Goal: Task Accomplishment & Management: Manage account settings

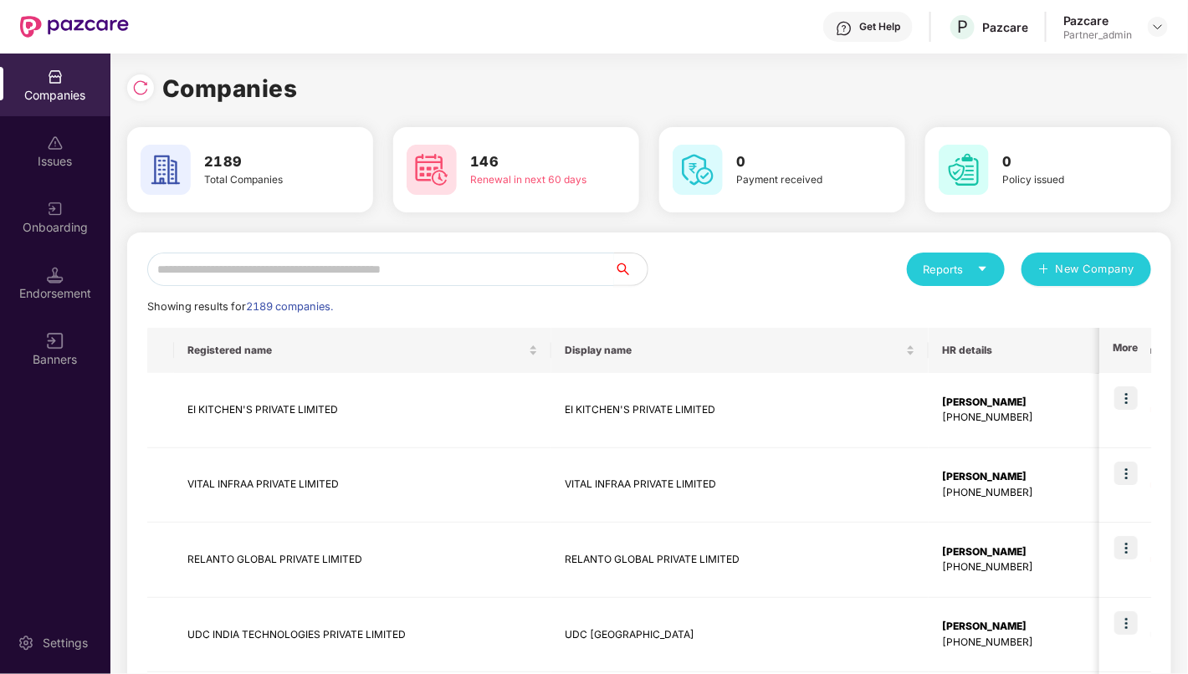
click at [438, 281] on input "text" at bounding box center [380, 269] width 467 height 33
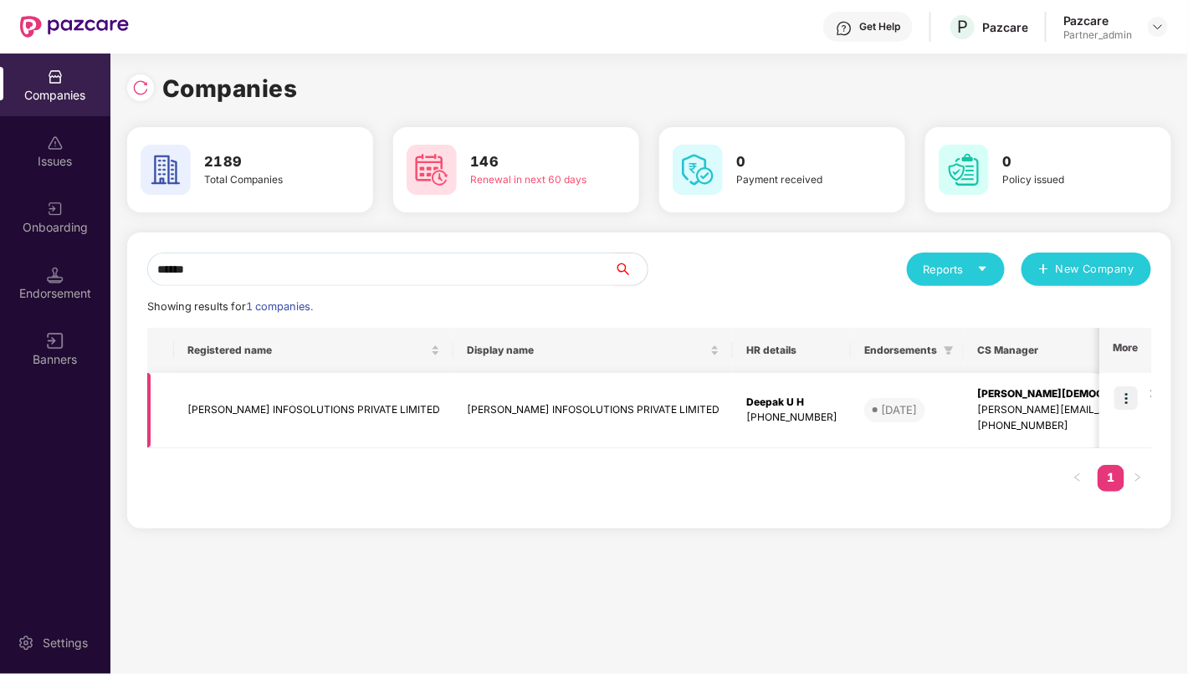
type input "******"
click at [1128, 397] on img at bounding box center [1126, 398] width 23 height 23
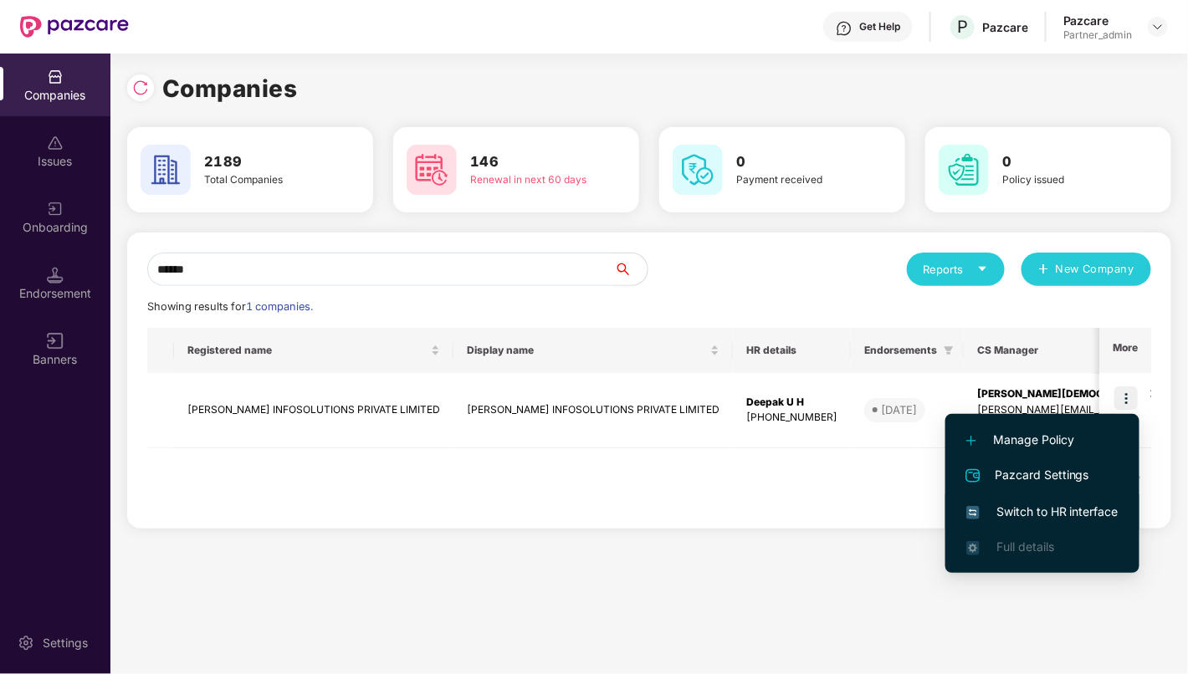
click at [1048, 508] on span "Switch to HR interface" at bounding box center [1042, 512] width 152 height 18
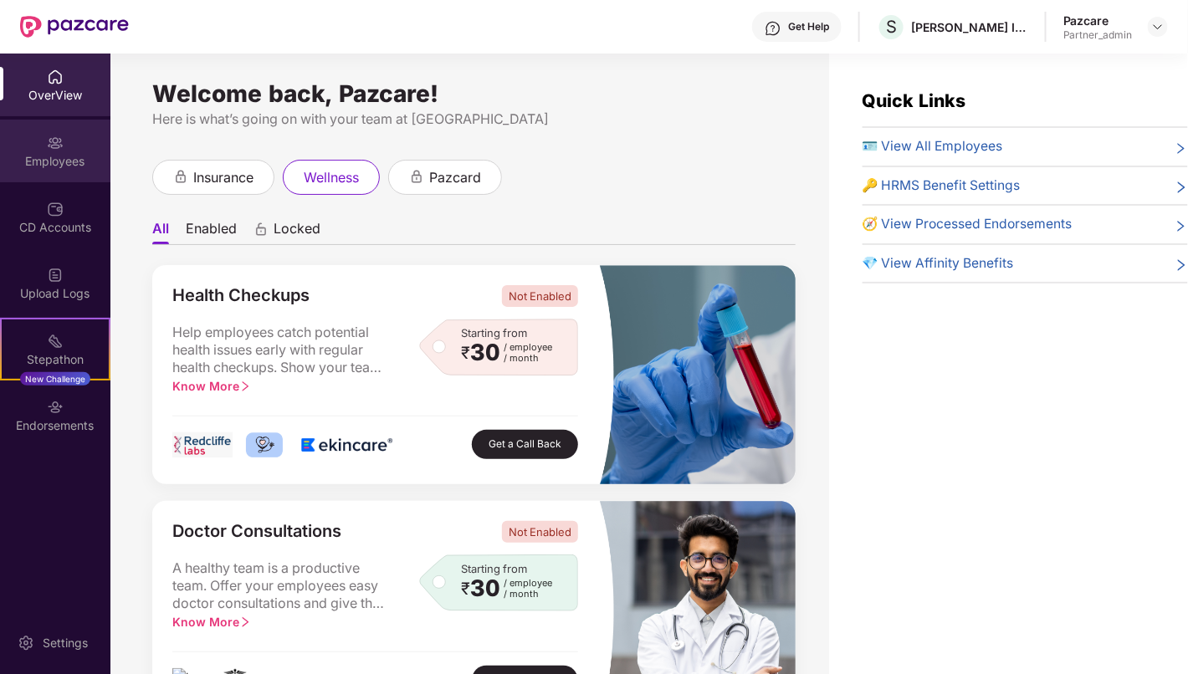
click at [64, 162] on div "Employees" at bounding box center [55, 161] width 110 height 17
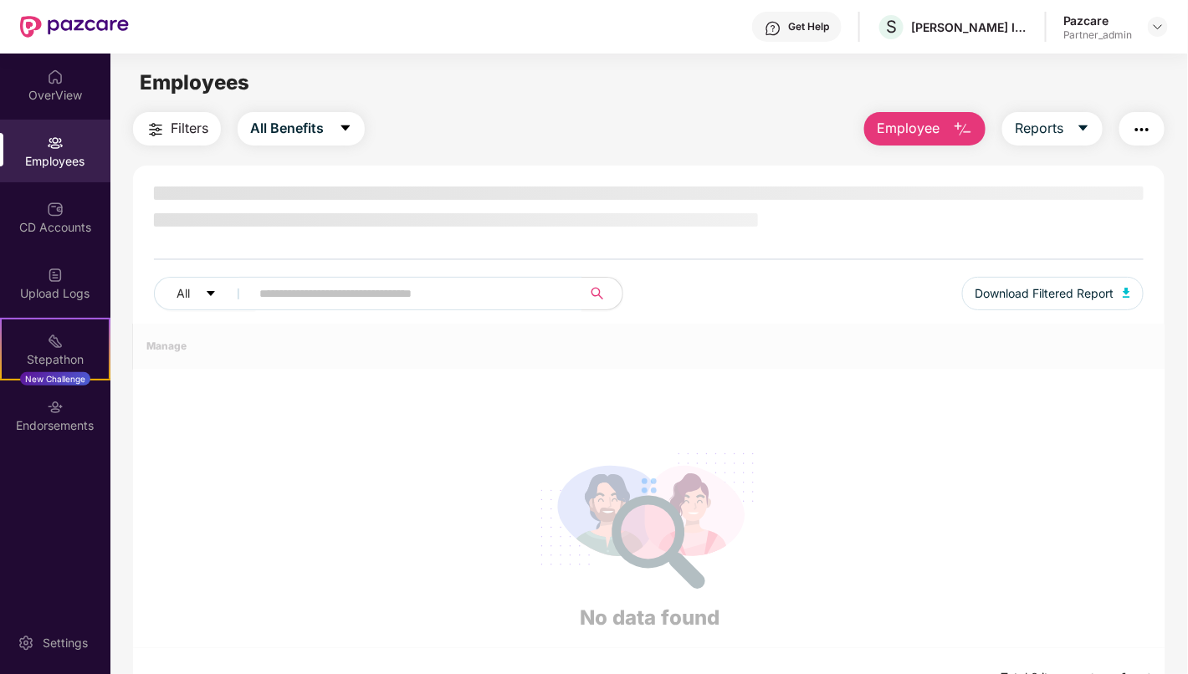
click at [946, 126] on button "Employee" at bounding box center [924, 128] width 121 height 33
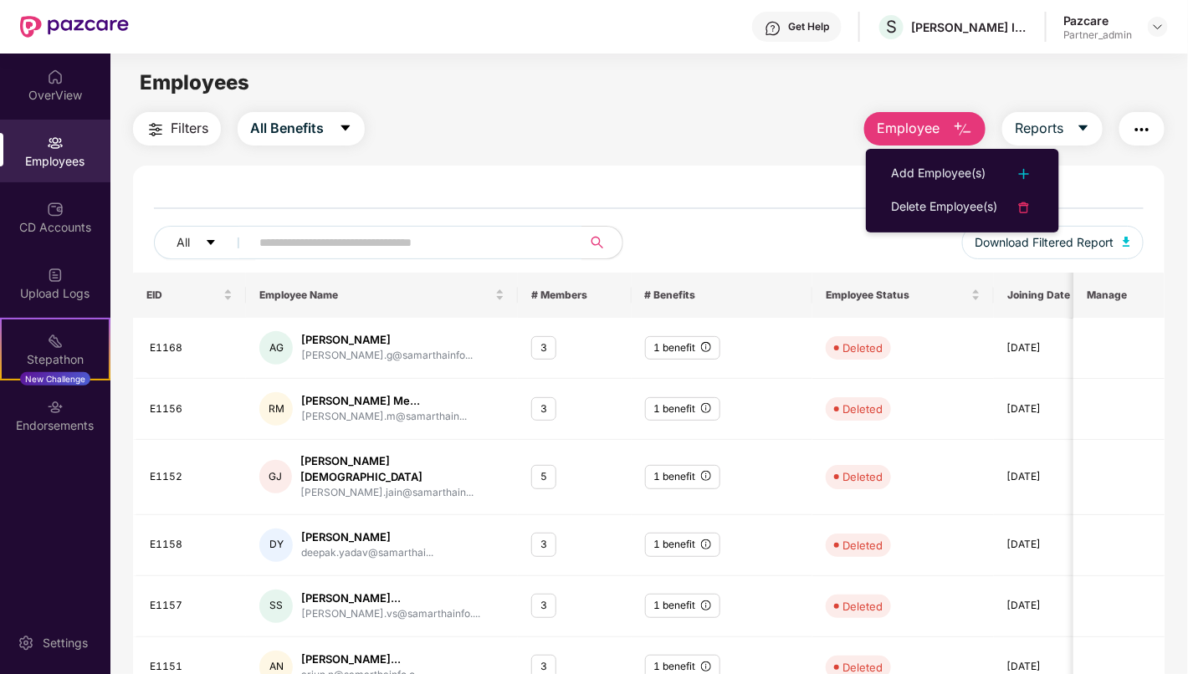
click at [803, 136] on div "Filters All Benefits Employee Reports" at bounding box center [649, 128] width 1032 height 33
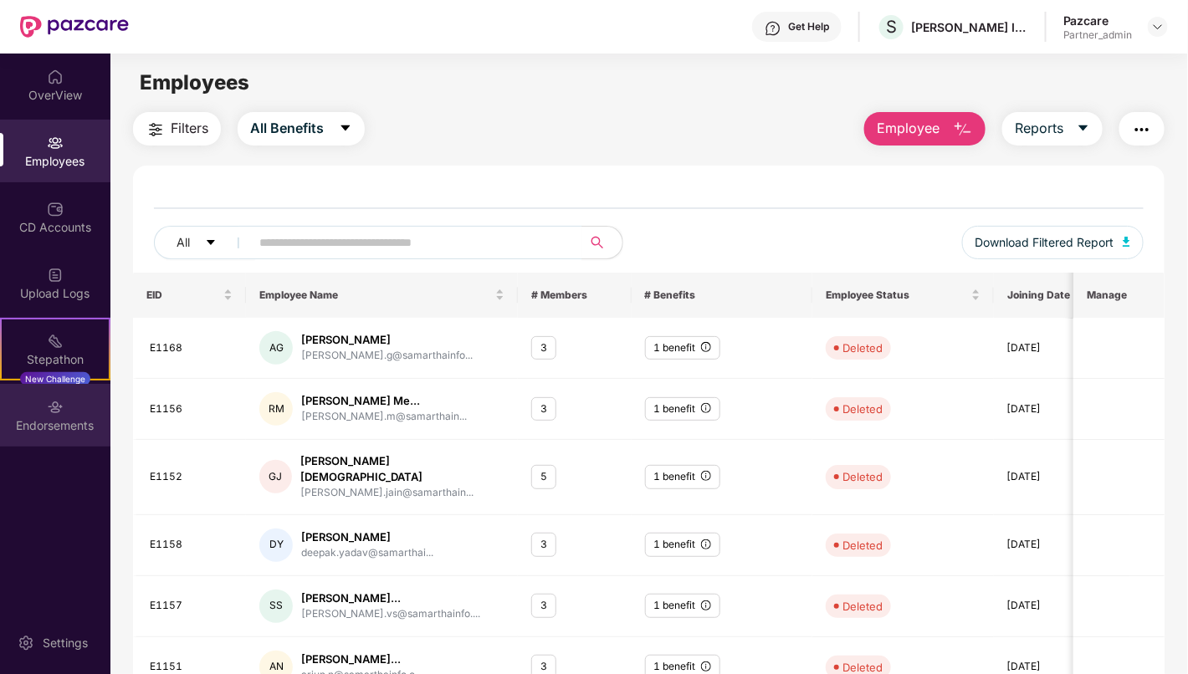
click at [63, 418] on div "Endorsements" at bounding box center [55, 426] width 110 height 17
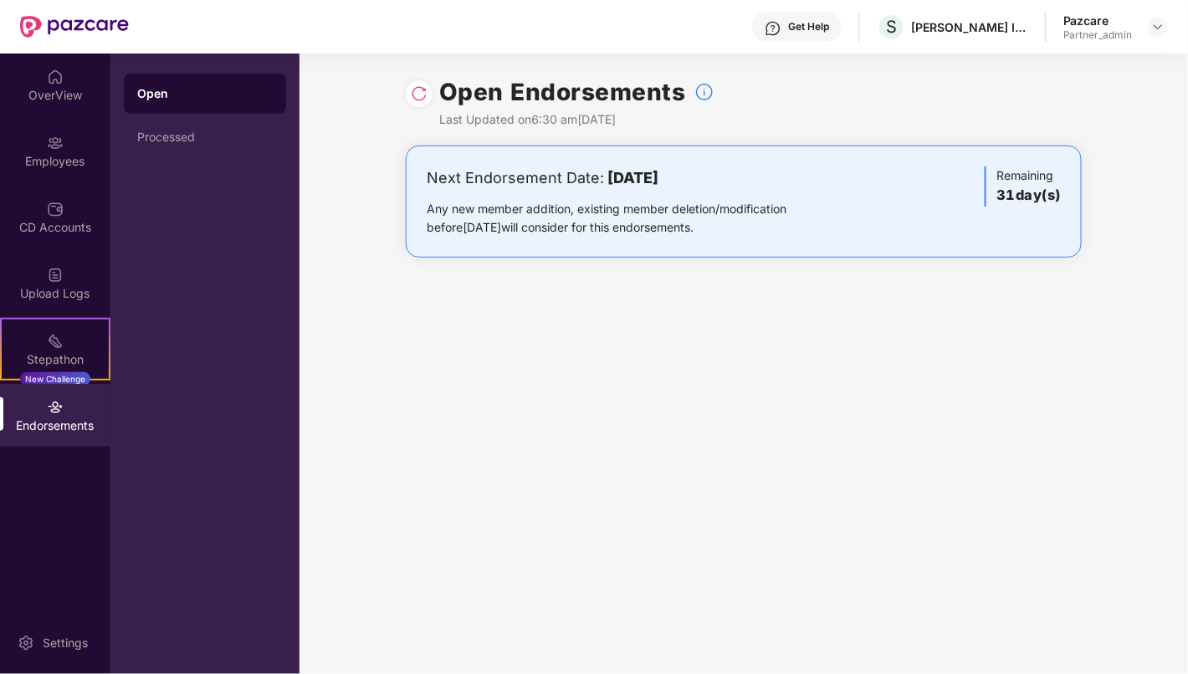
click at [439, 294] on div "Open Endorsements Last Updated on 6:30 am[DATE] Next Endorsement Date: [DATE] A…" at bounding box center [744, 364] width 889 height 621
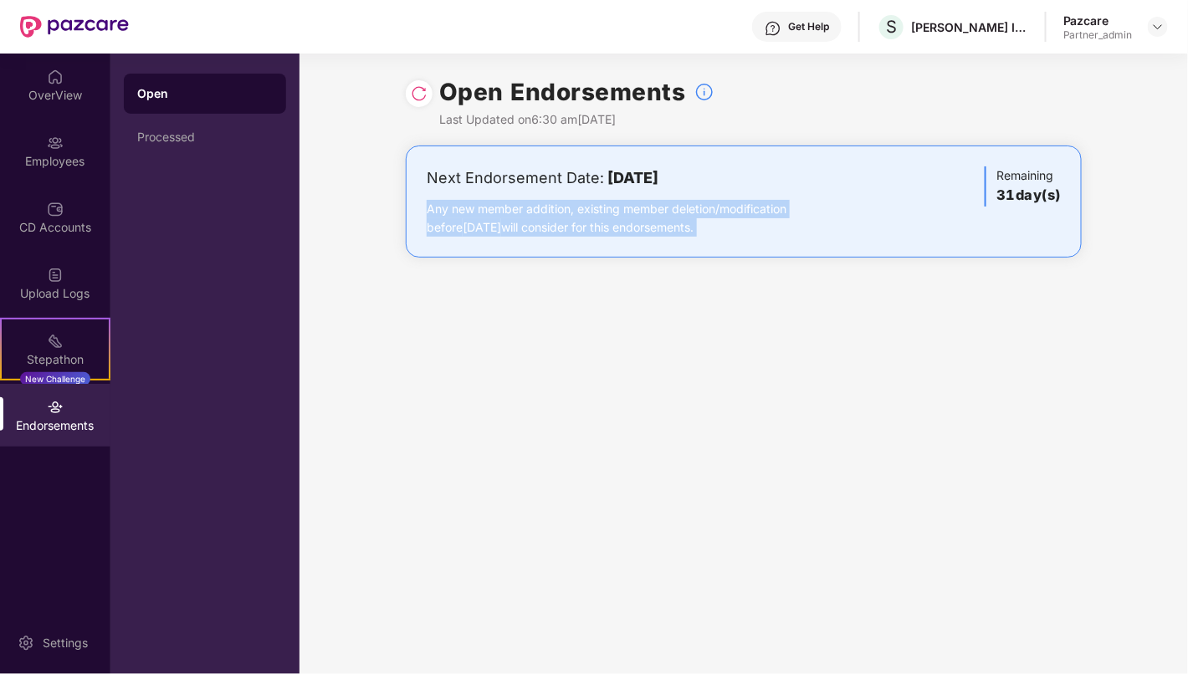
click at [439, 294] on div "Open Endorsements Last Updated on 6:30 am[DATE] Next Endorsement Date: [DATE] A…" at bounding box center [744, 364] width 889 height 621
click at [691, 341] on div "Open Endorsements Last Updated on 6:30 am[DATE] Next Endorsement Date: [DATE] A…" at bounding box center [744, 364] width 889 height 621
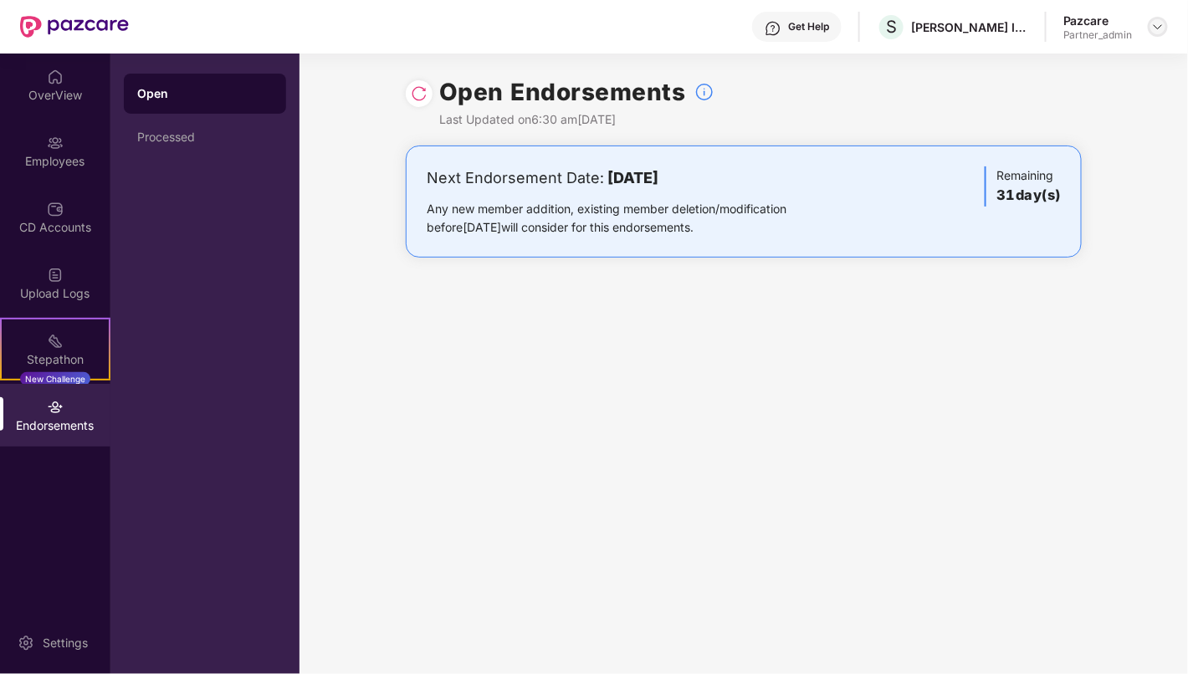
click at [1151, 29] on div at bounding box center [1158, 27] width 20 height 20
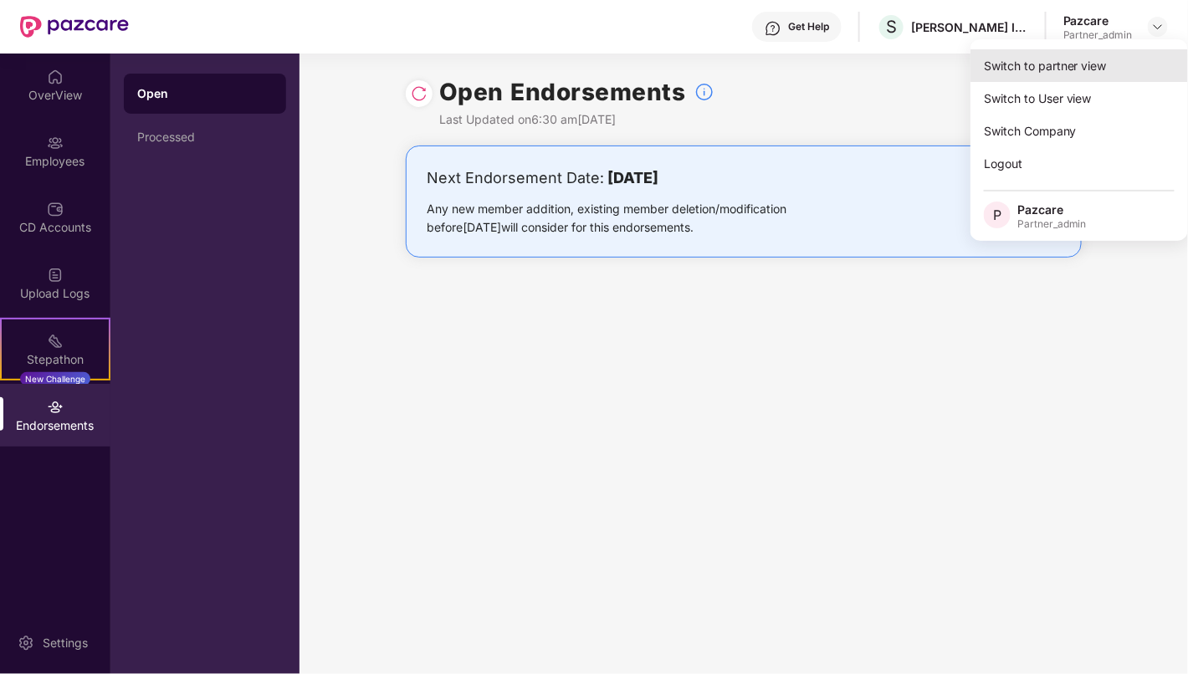
click at [1074, 74] on div "Switch to partner view" at bounding box center [1080, 65] width 218 height 33
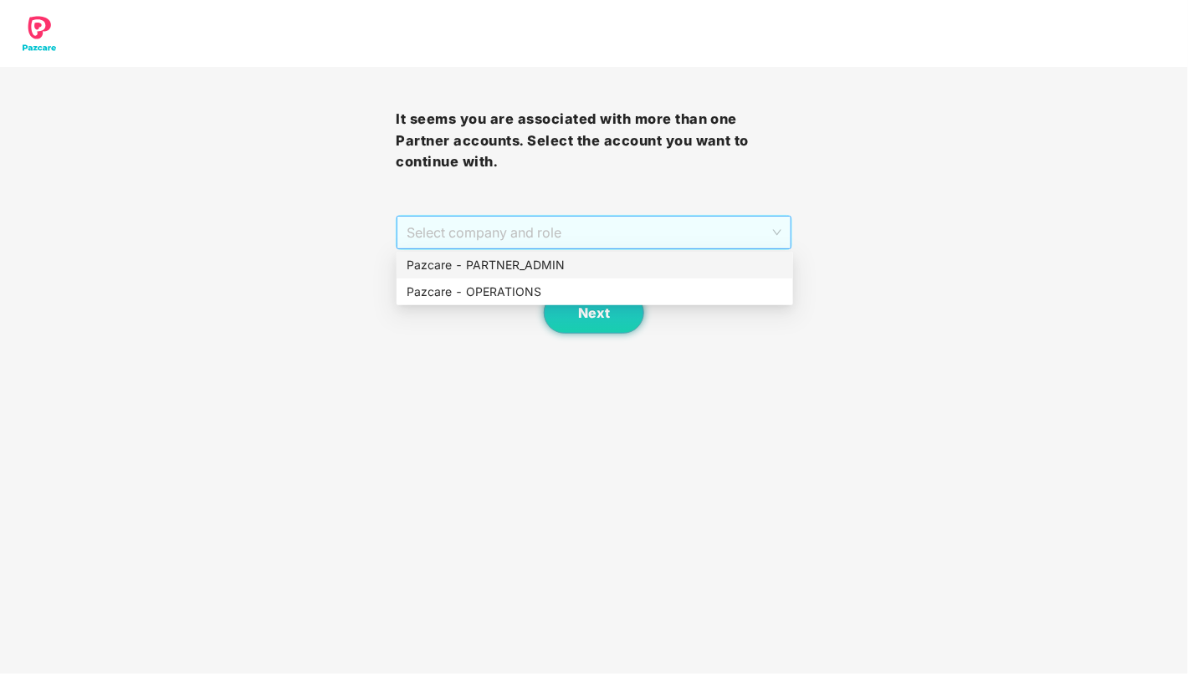
click at [654, 235] on span "Select company and role" at bounding box center [594, 233] width 374 height 32
click at [633, 267] on div "Pazcare - PARTNER_ADMIN" at bounding box center [595, 265] width 377 height 18
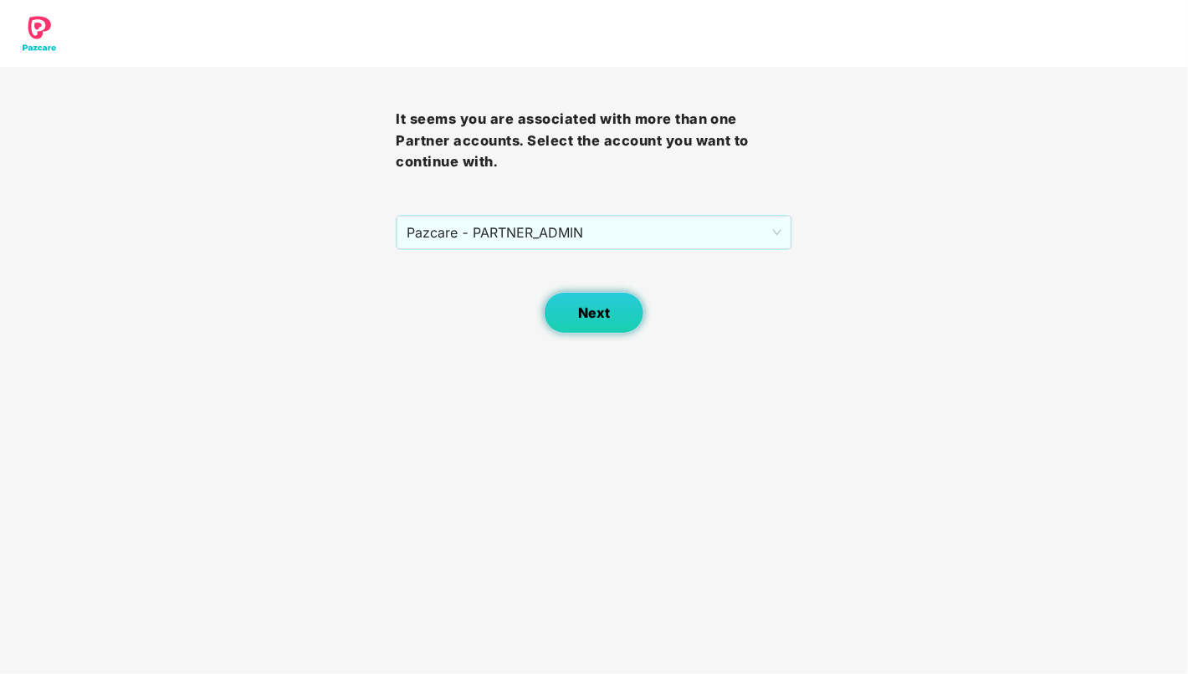
click at [613, 307] on button "Next" at bounding box center [594, 313] width 100 height 42
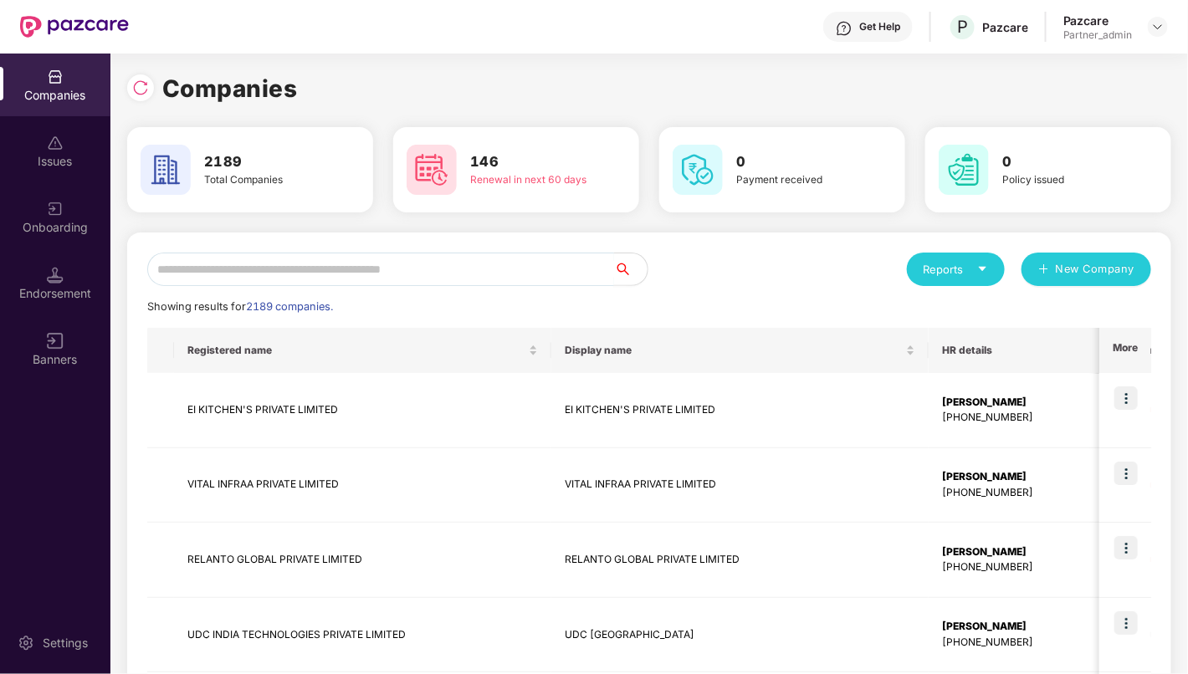
click at [490, 274] on input "text" at bounding box center [380, 269] width 467 height 33
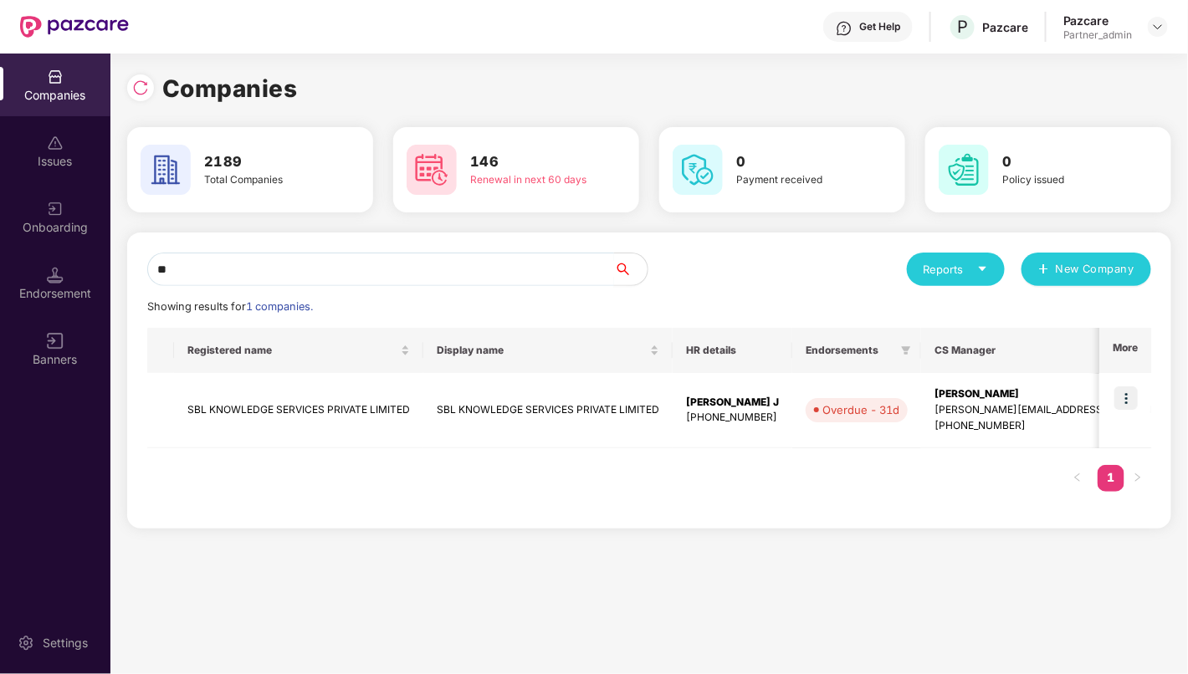
type input "*"
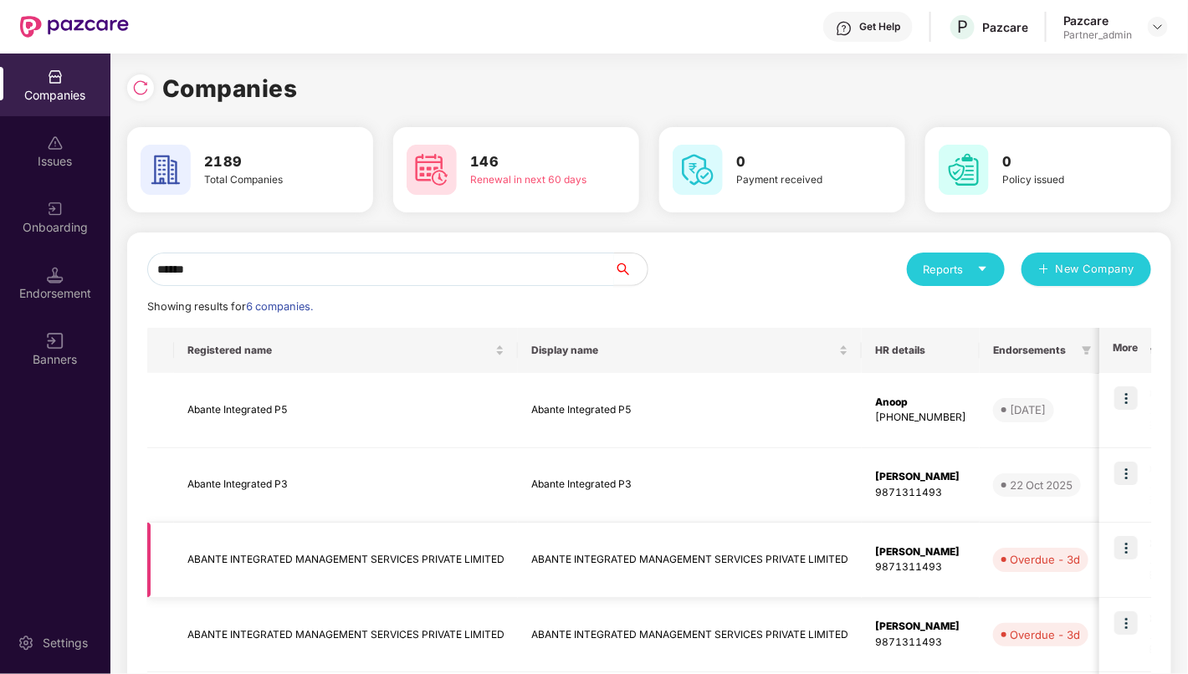
type input "******"
click at [1128, 546] on img at bounding box center [1126, 547] width 23 height 23
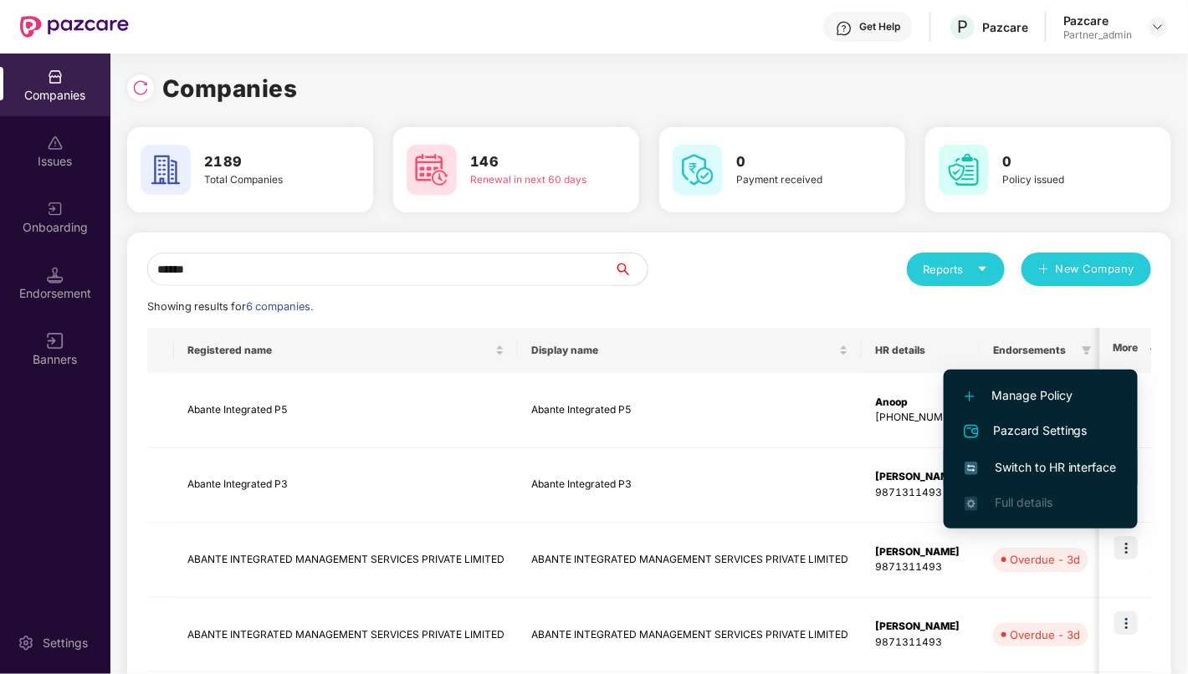
click at [1056, 465] on span "Switch to HR interface" at bounding box center [1041, 468] width 152 height 18
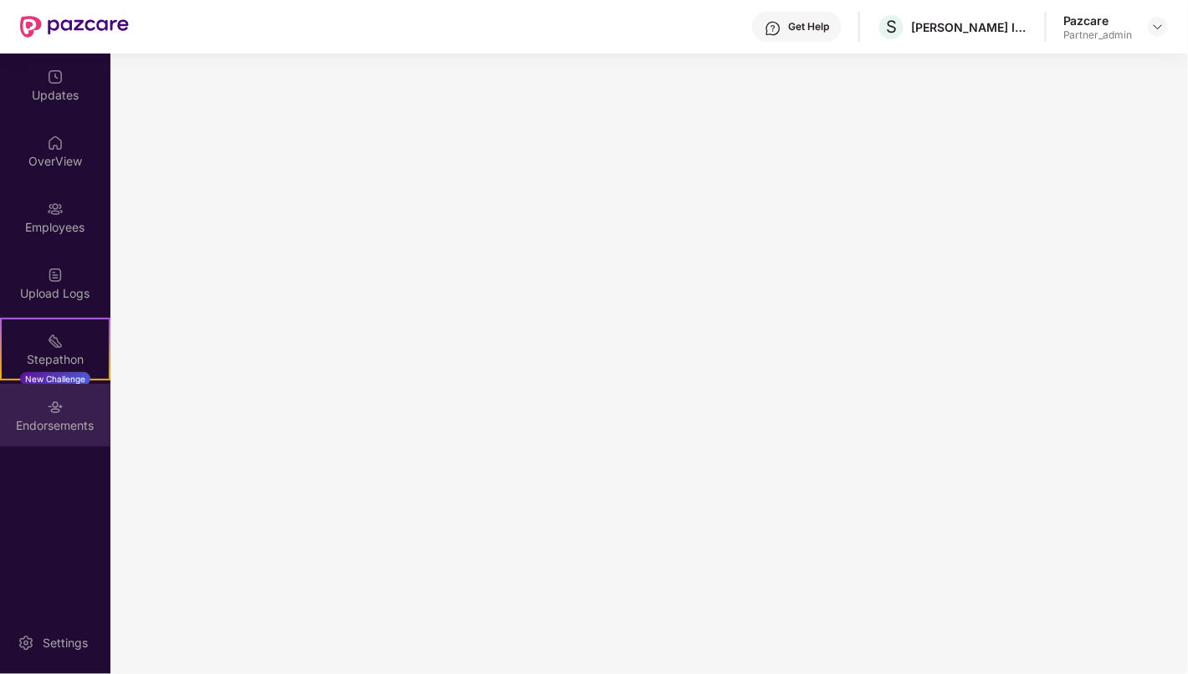
click at [57, 427] on div "Endorsements" at bounding box center [55, 426] width 110 height 17
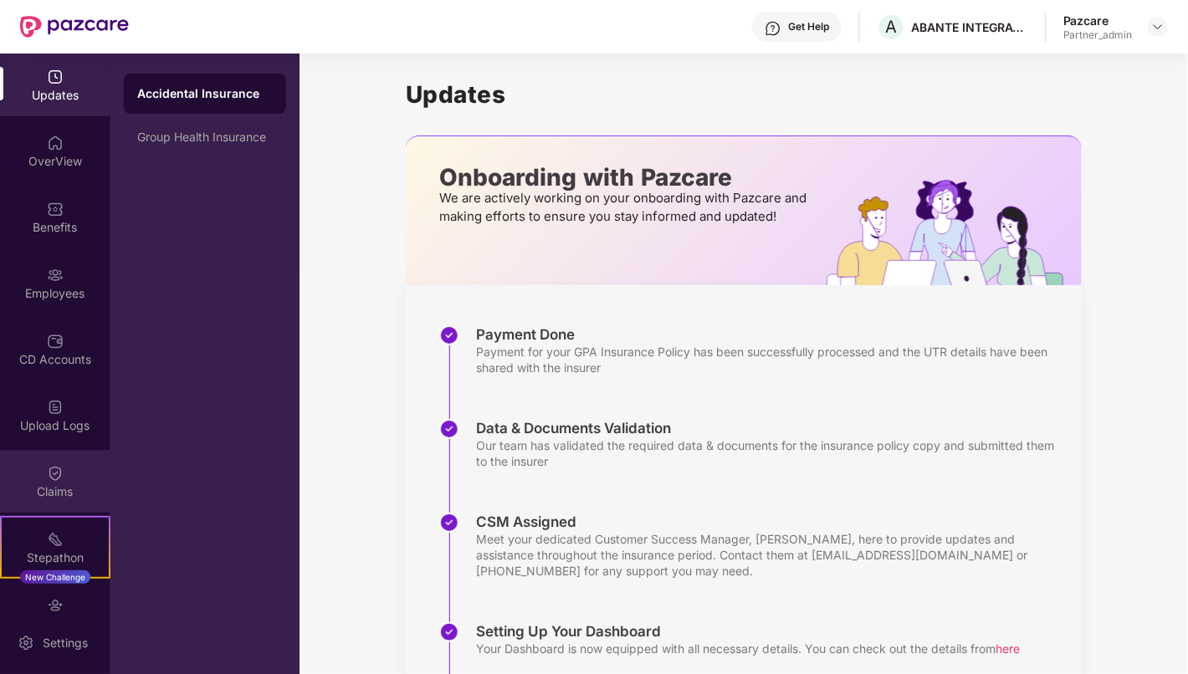
scroll to position [102, 0]
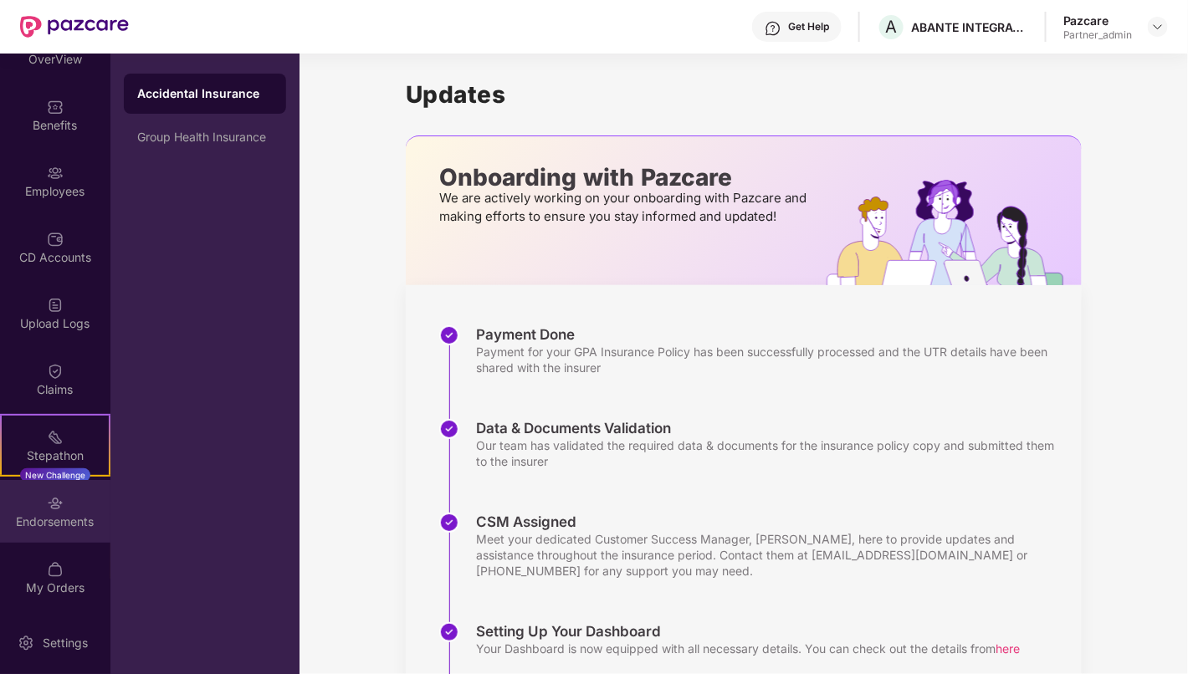
click at [58, 520] on div "Endorsements" at bounding box center [55, 522] width 110 height 17
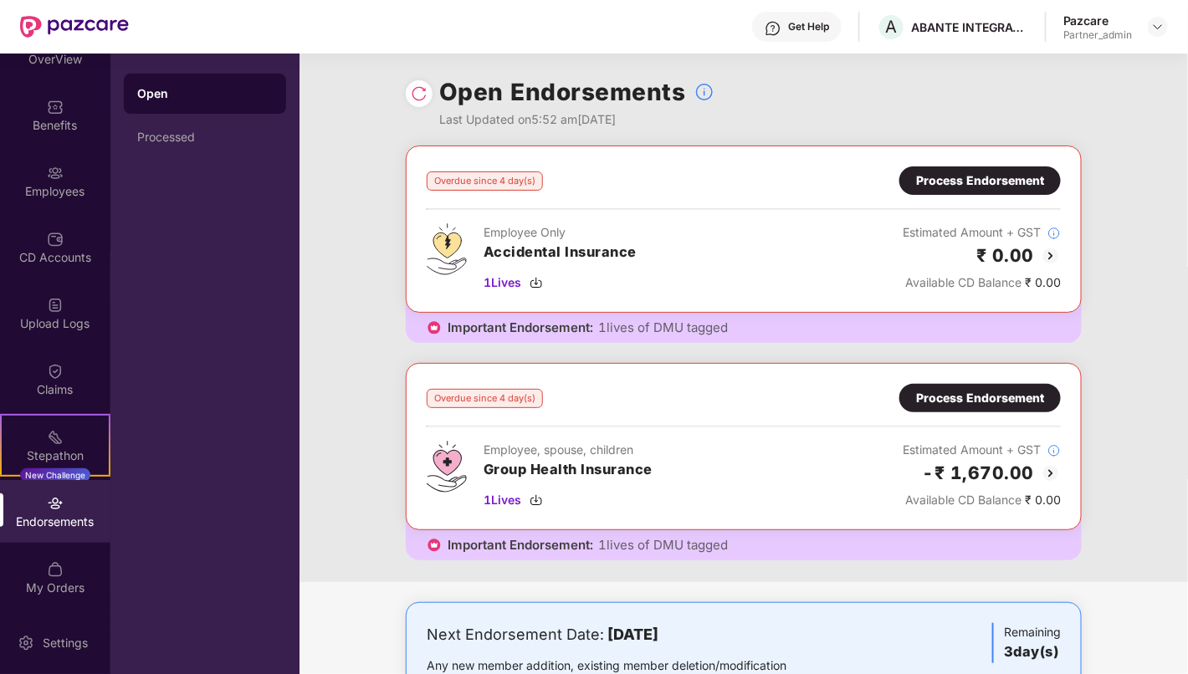
scroll to position [69, 0]
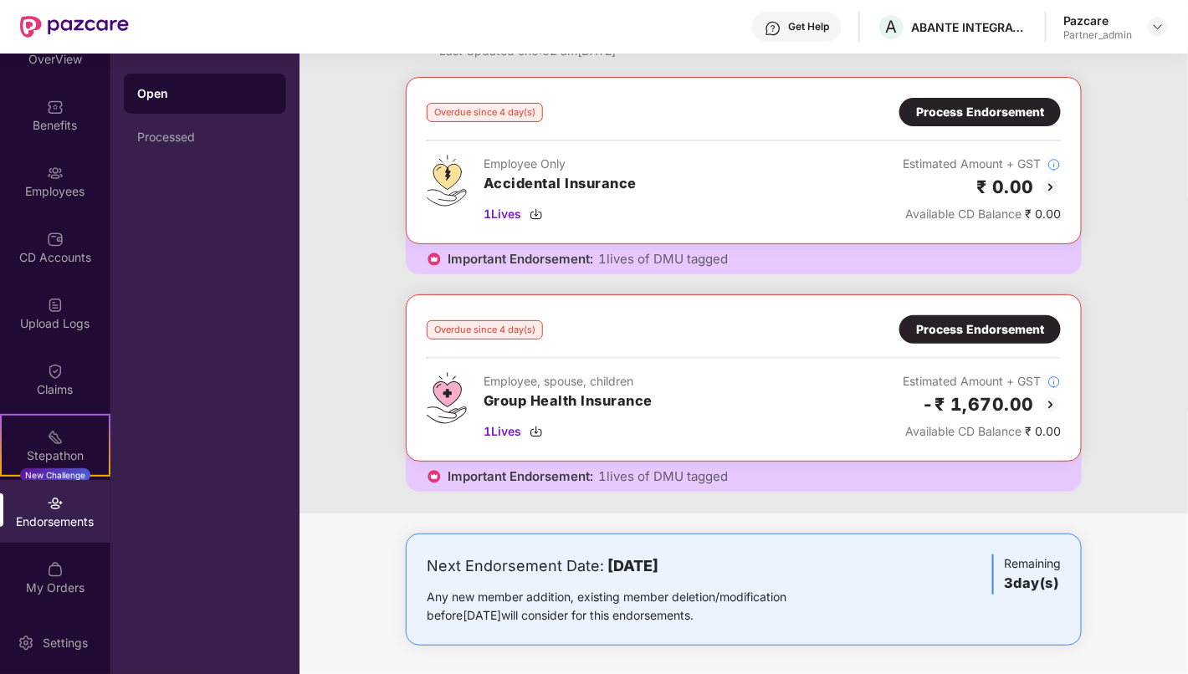
drag, startPoint x: 604, startPoint y: 561, endPoint x: 795, endPoint y: 569, distance: 191.0
click at [795, 569] on div "Next Endorsement Date: [DATE]" at bounding box center [633, 566] width 413 height 23
drag, startPoint x: 537, startPoint y: 325, endPoint x: 382, endPoint y: 323, distance: 155.7
click at [382, 323] on div "Overdue since 4 day(s) Process Endorsement Employee Only Accidental Insurance 1…" at bounding box center [744, 295] width 889 height 437
drag, startPoint x: 602, startPoint y: 562, endPoint x: 792, endPoint y: 549, distance: 191.3
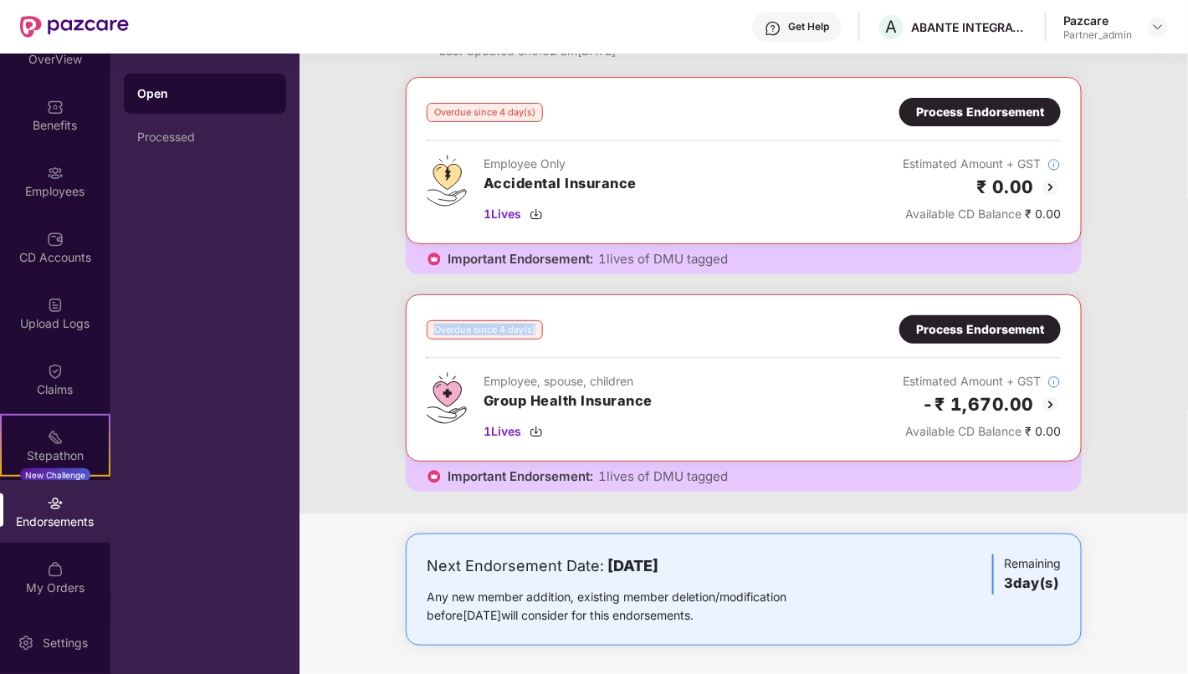
click at [792, 549] on div "Next Endorsement Date: [DATE] Any new member addition, existing member deletion…" at bounding box center [744, 590] width 676 height 112
click at [971, 327] on div "Process Endorsement" at bounding box center [980, 329] width 128 height 18
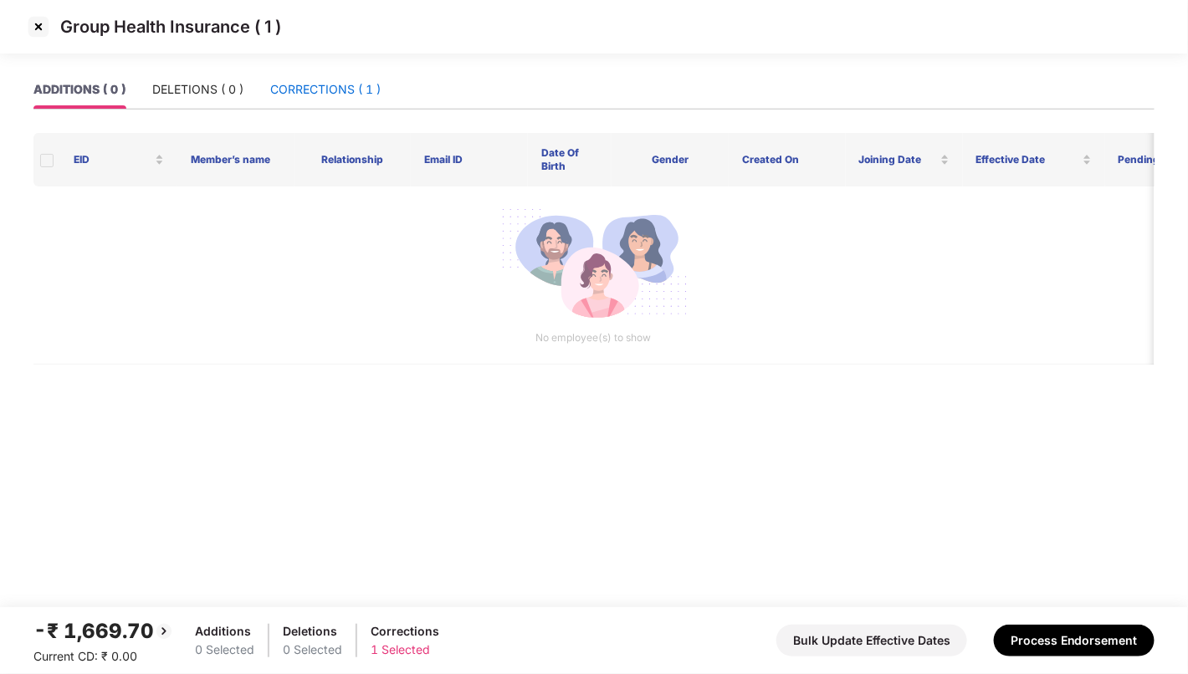
click at [319, 98] on div "CORRECTIONS ( 1 )" at bounding box center [325, 89] width 110 height 18
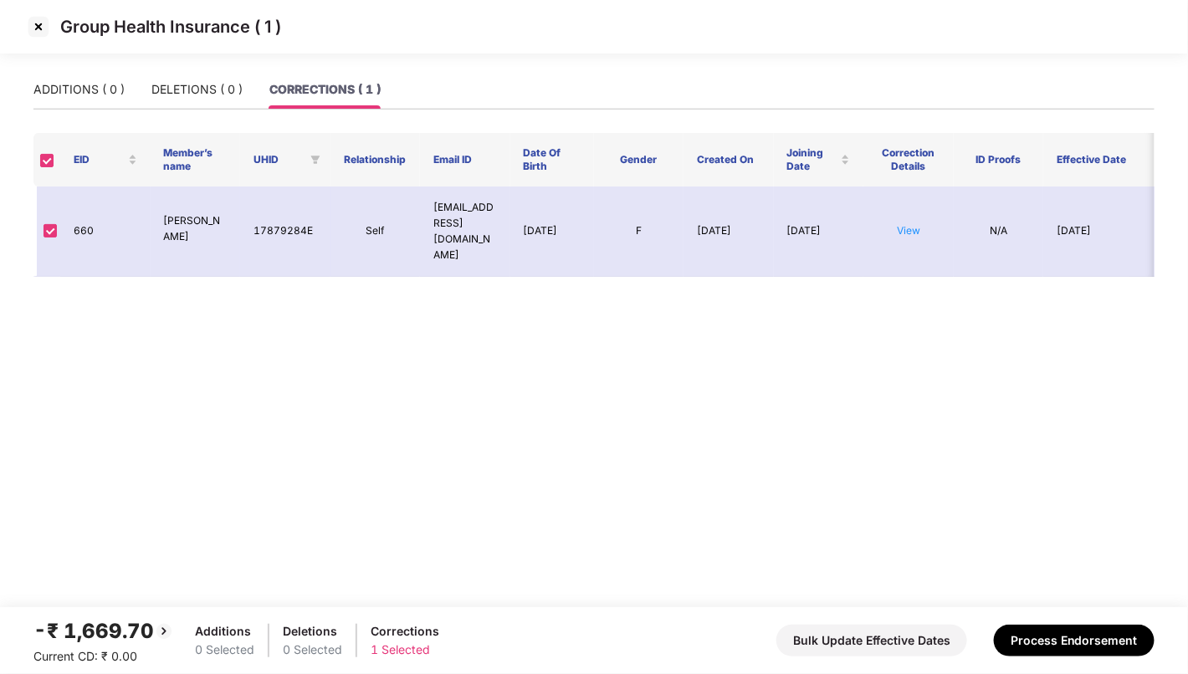
click at [37, 31] on img at bounding box center [38, 26] width 27 height 27
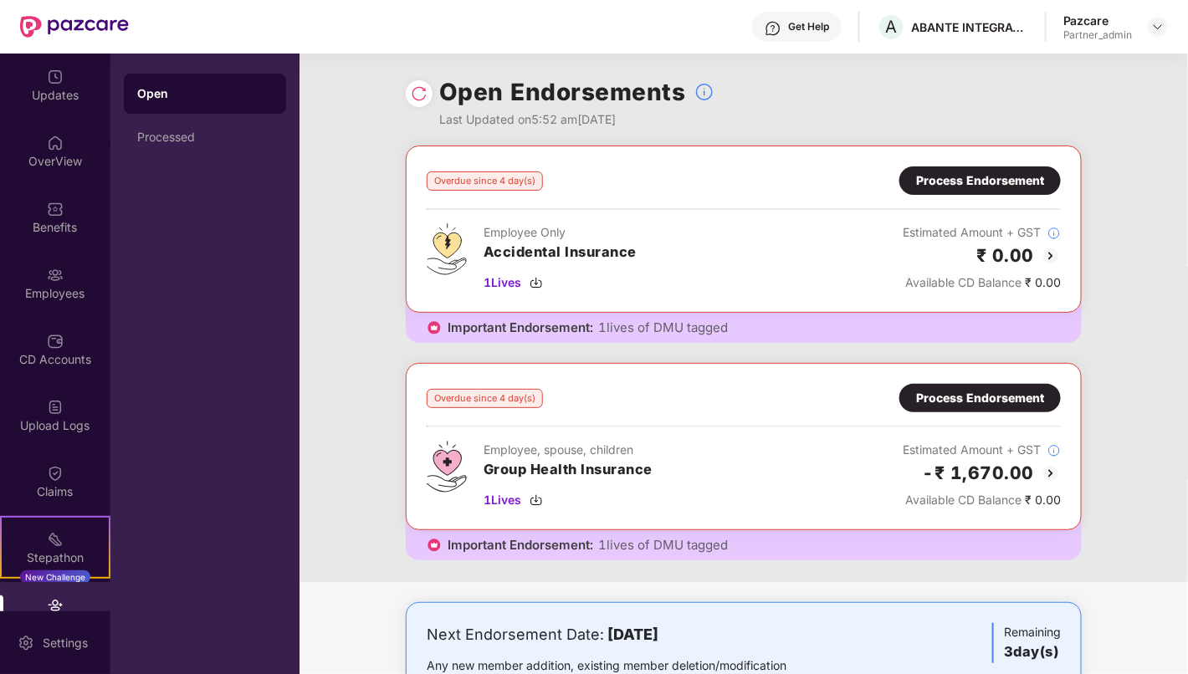
click at [1031, 391] on div "Process Endorsement" at bounding box center [980, 398] width 128 height 18
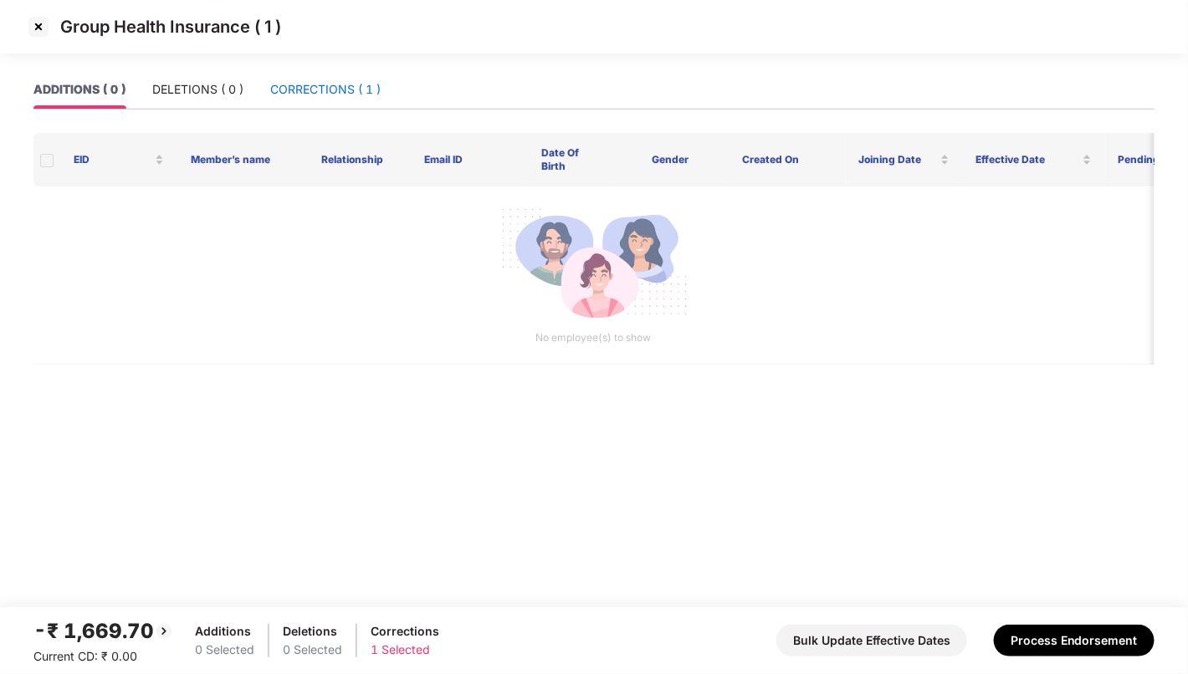
click at [298, 88] on div "CORRECTIONS ( 1 )" at bounding box center [325, 89] width 110 height 18
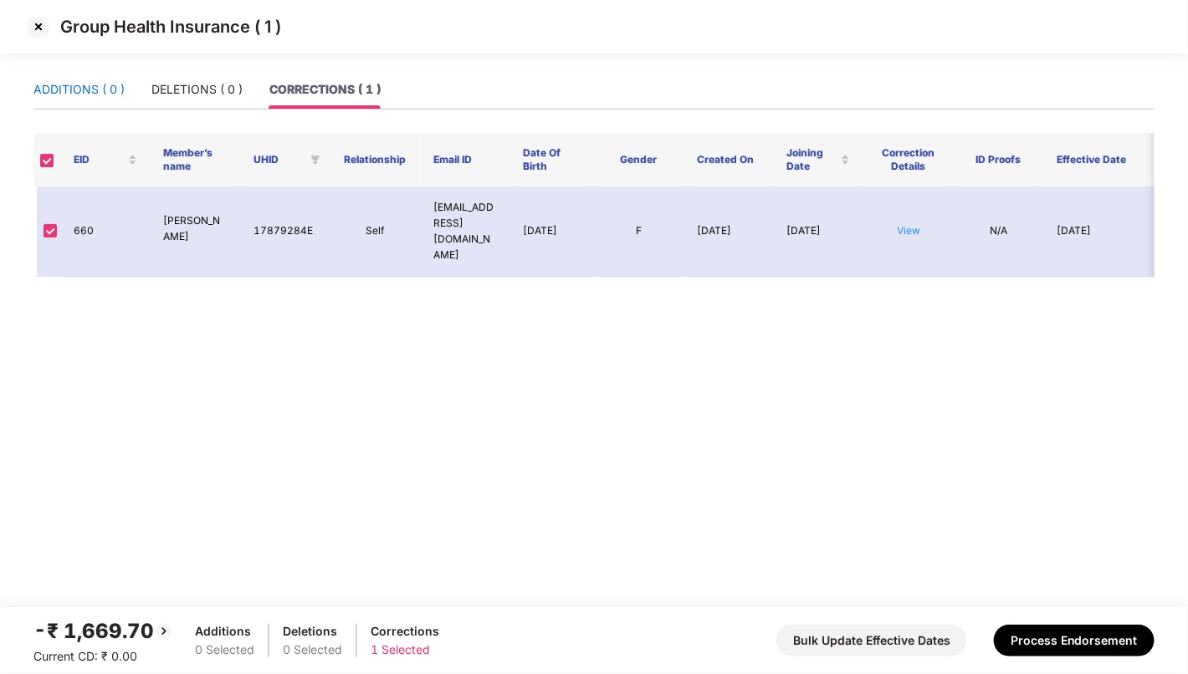
click at [94, 90] on div "ADDITIONS ( 0 )" at bounding box center [78, 89] width 91 height 18
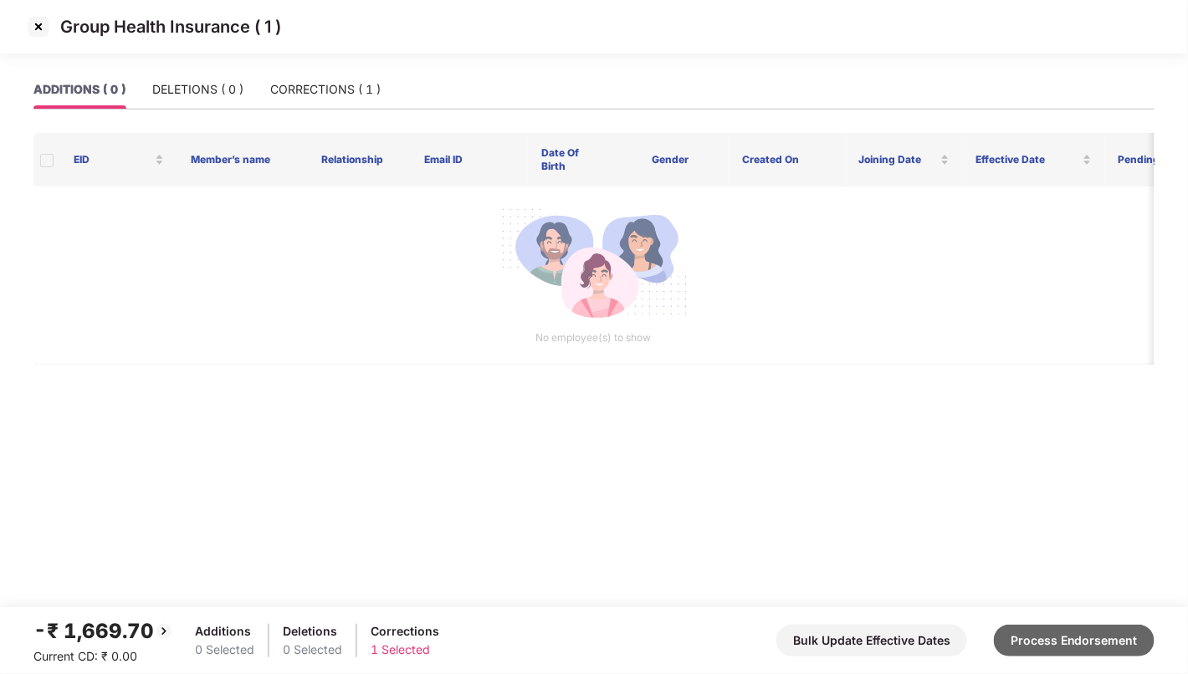
click at [1074, 642] on button "Process Endorsement" at bounding box center [1074, 641] width 161 height 32
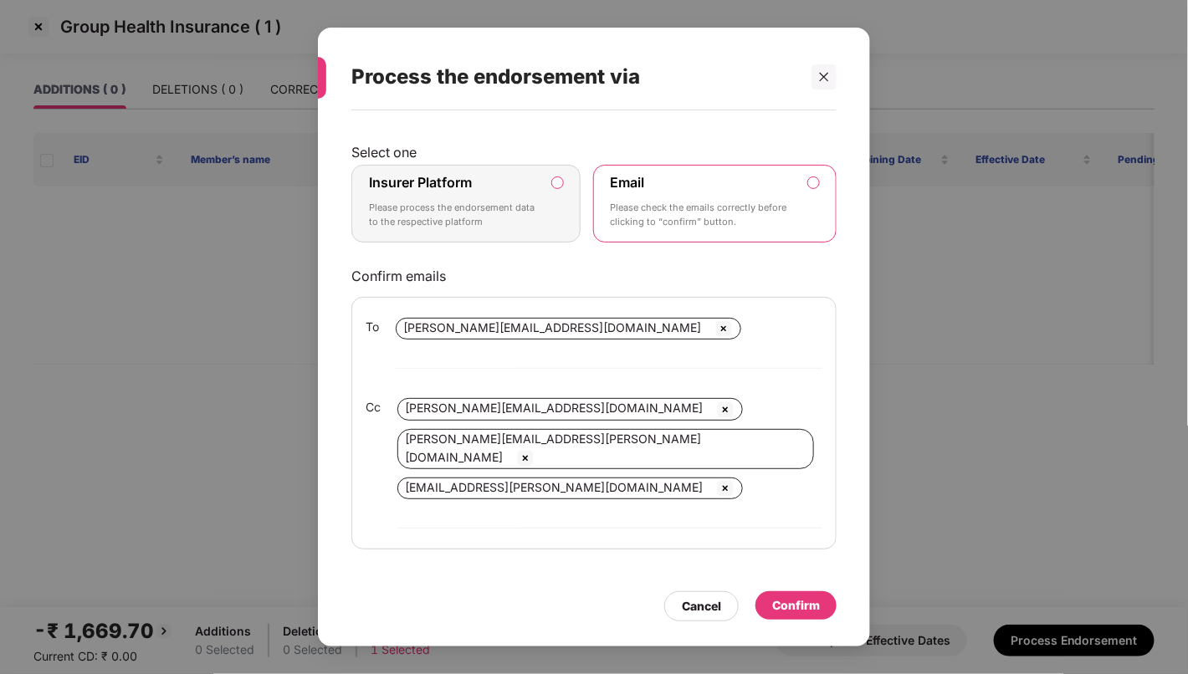
click at [736, 230] on p "Please check the emails correctly before clicking to “confirm” button." at bounding box center [704, 215] width 186 height 29
click at [452, 230] on div "Insurer Platform Please process the endorsement data to the respective platform" at bounding box center [454, 204] width 171 height 60
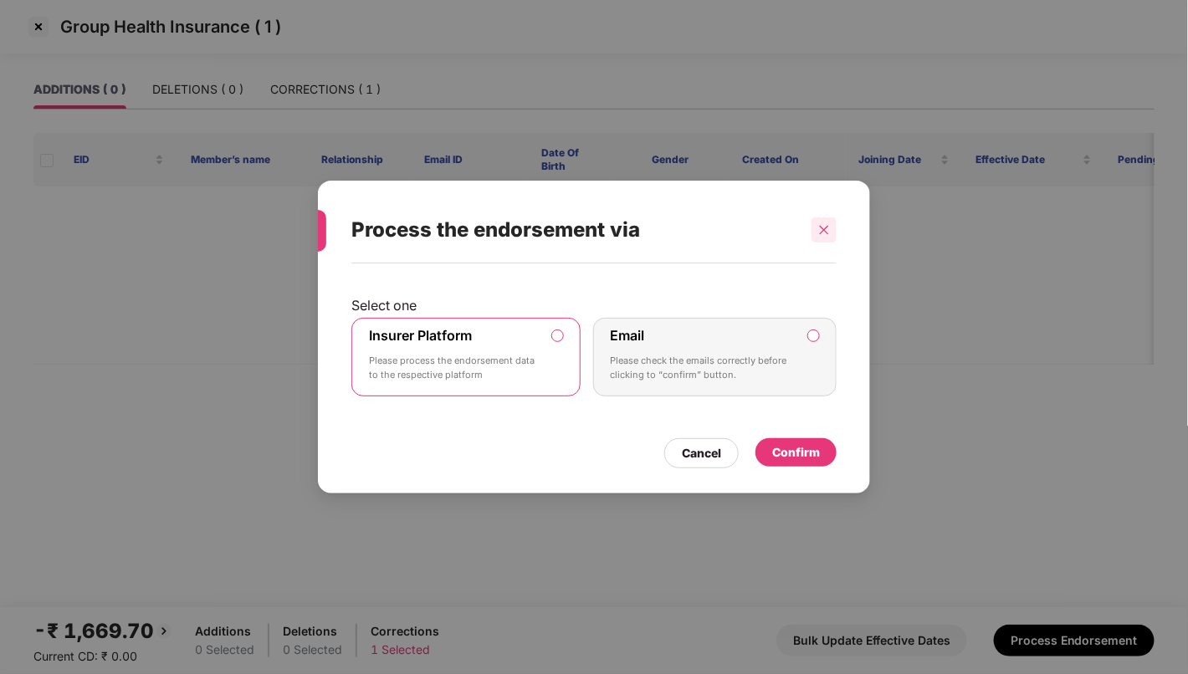
click at [828, 227] on icon "close" at bounding box center [824, 230] width 12 height 12
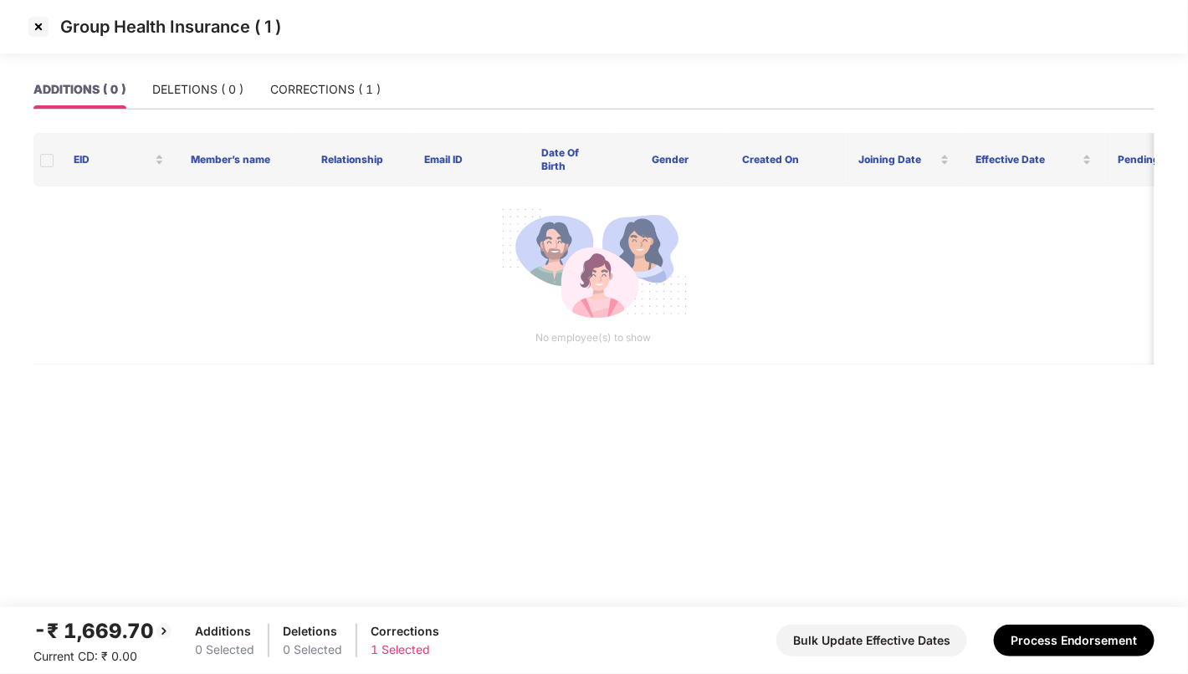
click at [31, 30] on img at bounding box center [38, 26] width 27 height 27
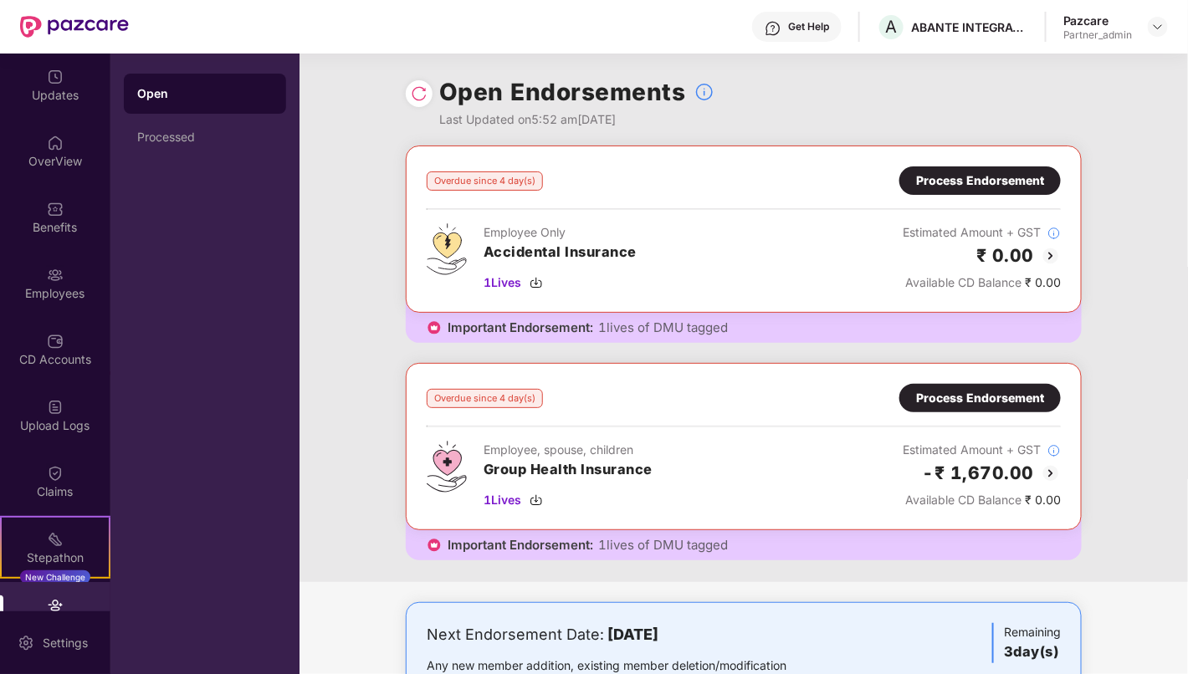
scroll to position [69, 0]
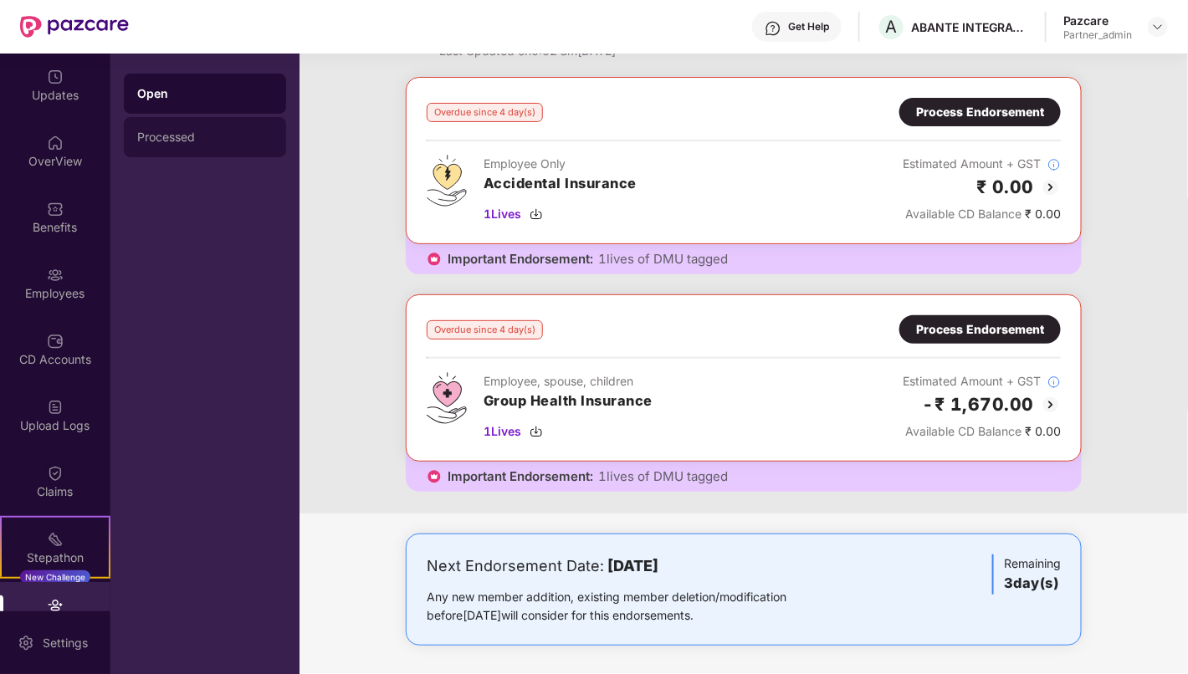
click at [154, 141] on div "Processed" at bounding box center [205, 137] width 136 height 13
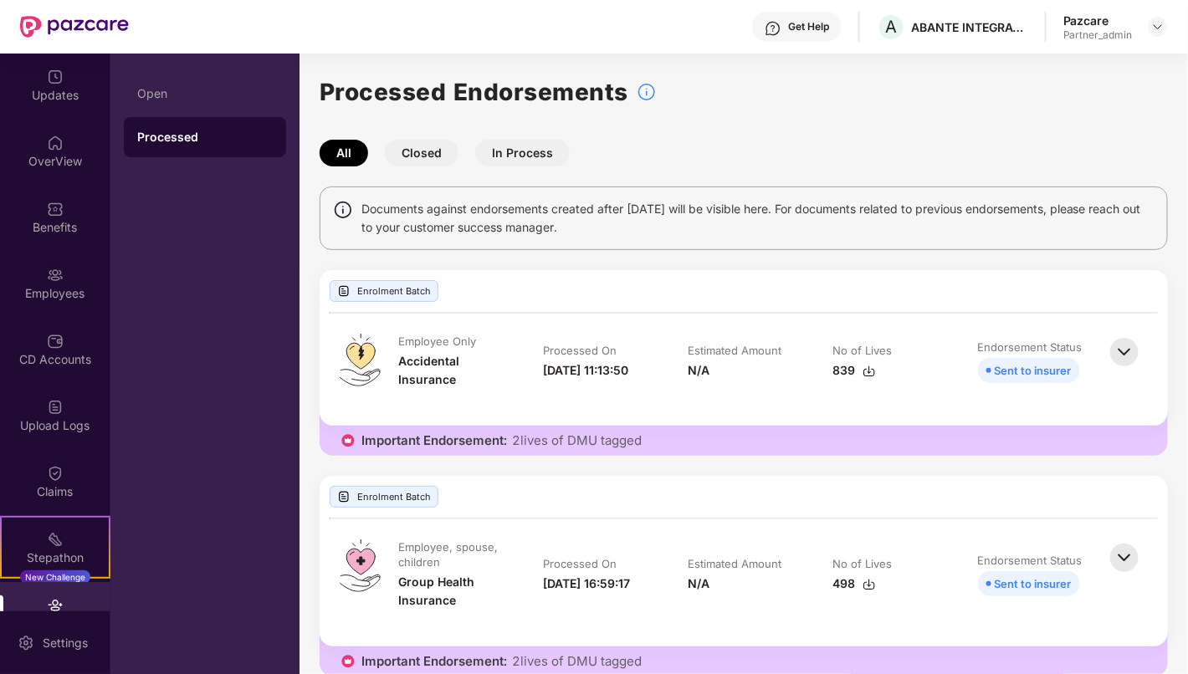
scroll to position [18, 0]
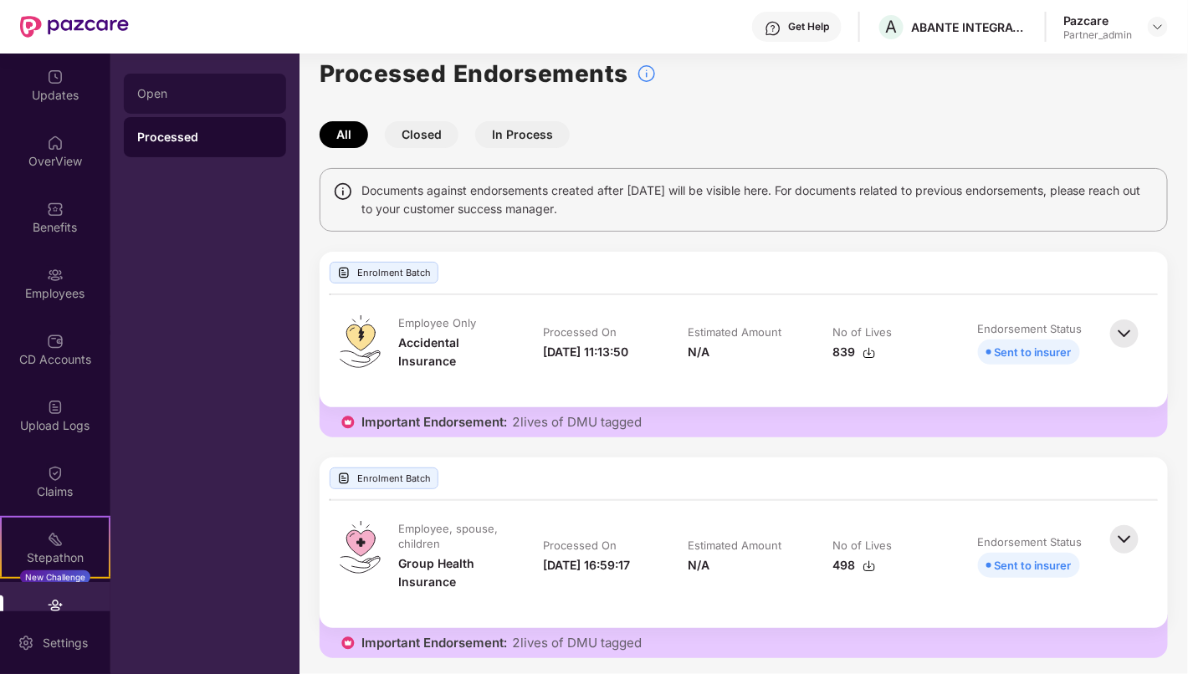
click at [192, 90] on div "Open" at bounding box center [205, 93] width 136 height 13
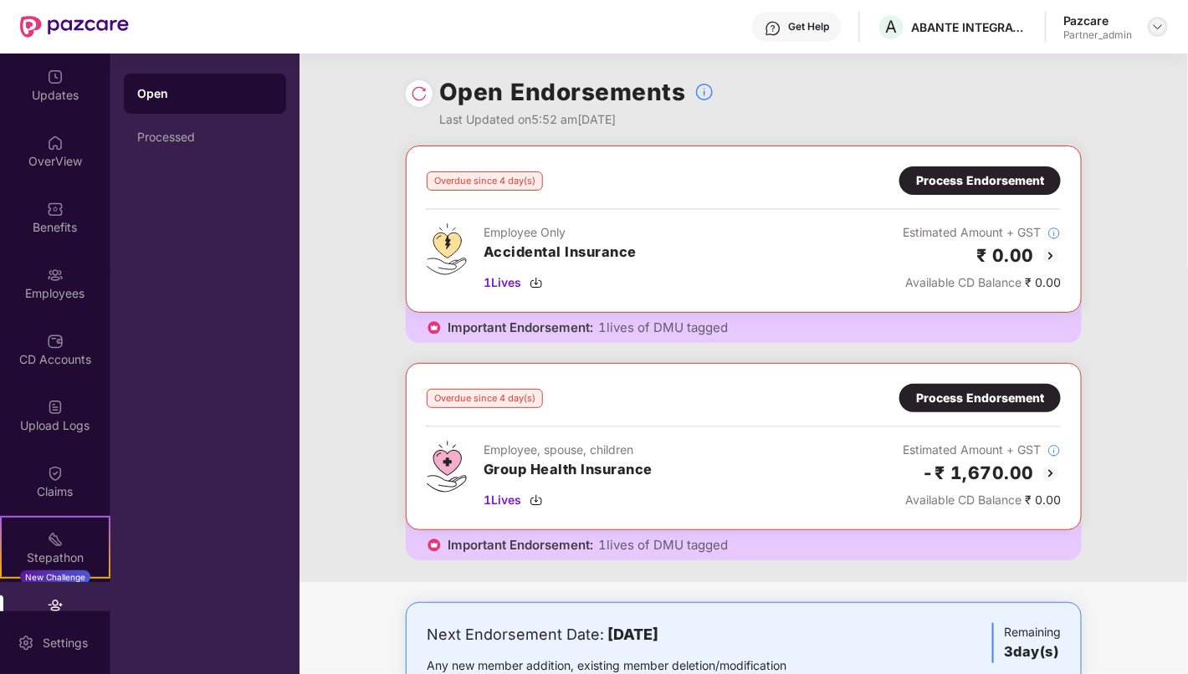
click at [1158, 23] on img at bounding box center [1157, 26] width 13 height 13
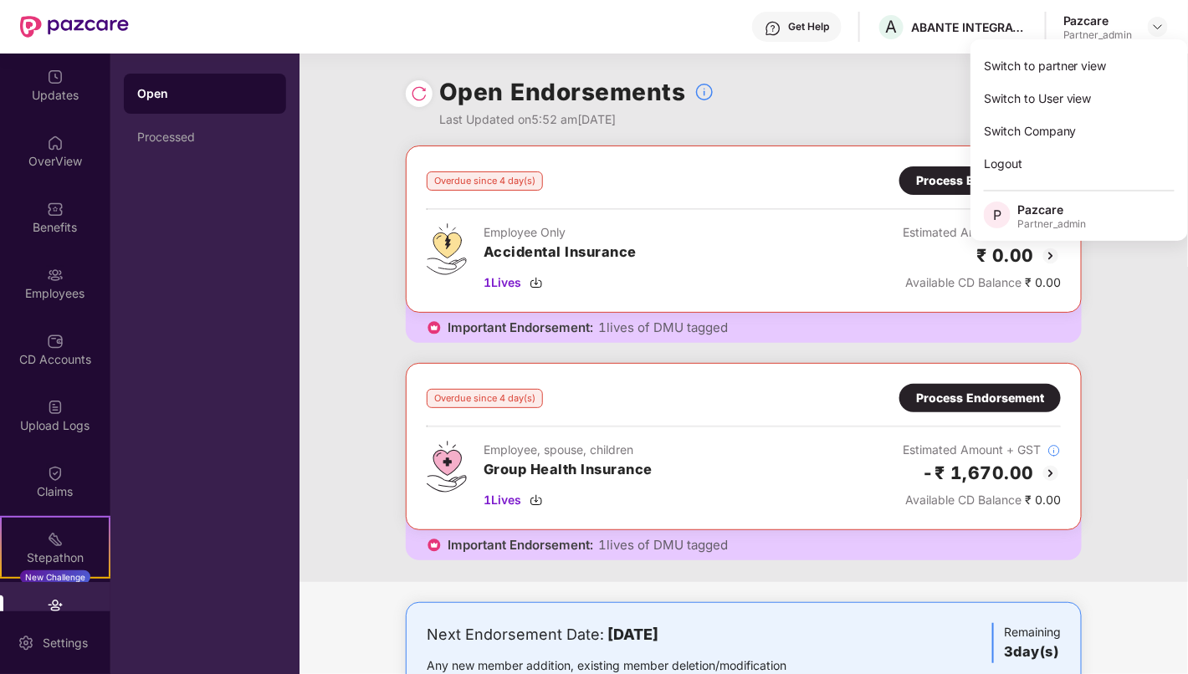
click at [1122, 273] on div "Overdue since 4 day(s) Process Endorsement Employee Only Accidental Insurance 1…" at bounding box center [744, 364] width 889 height 437
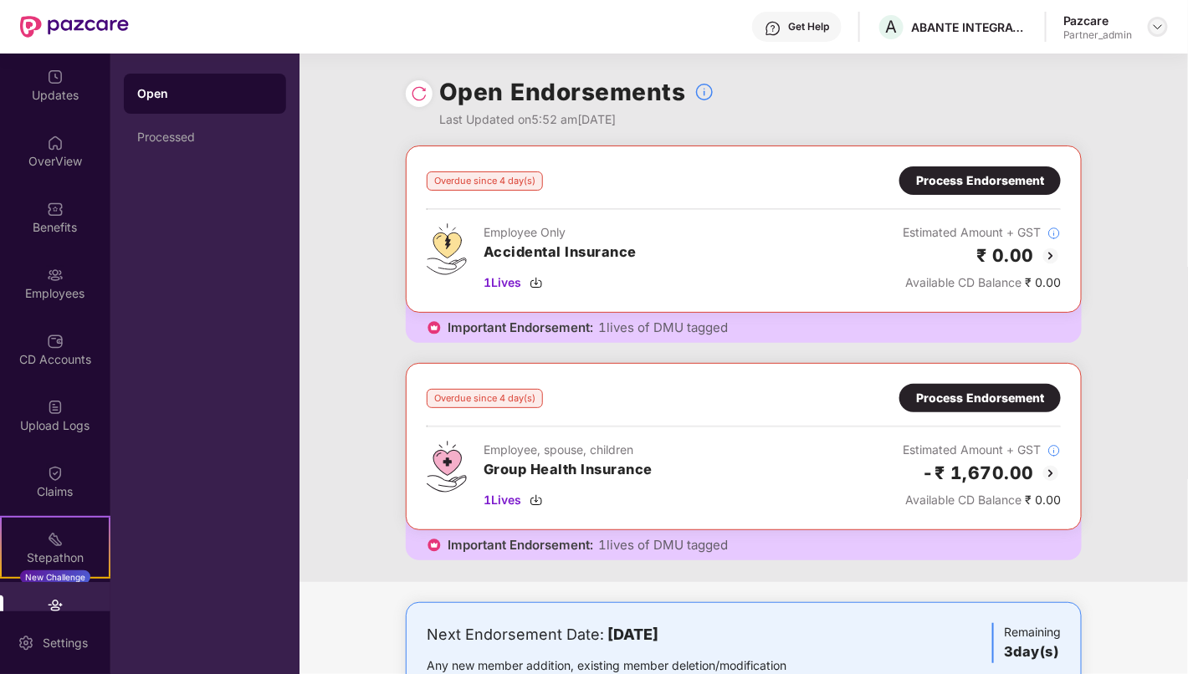
click at [1152, 22] on img at bounding box center [1157, 26] width 13 height 13
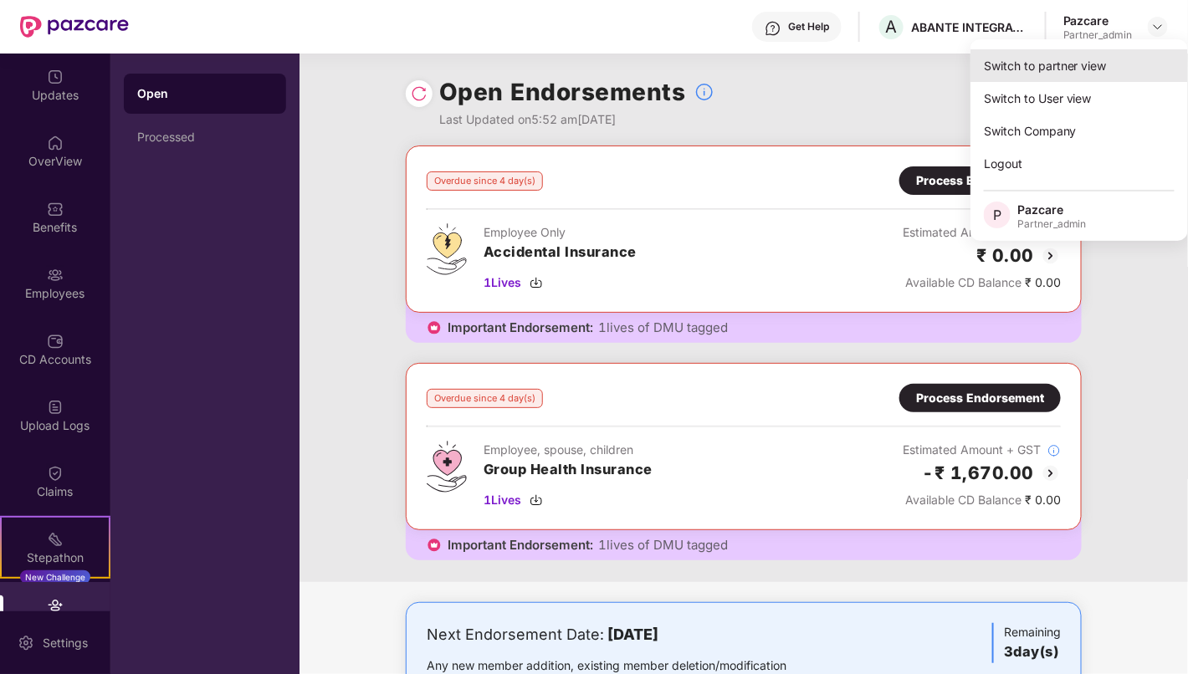
click at [1080, 57] on div "Switch to partner view" at bounding box center [1080, 65] width 218 height 33
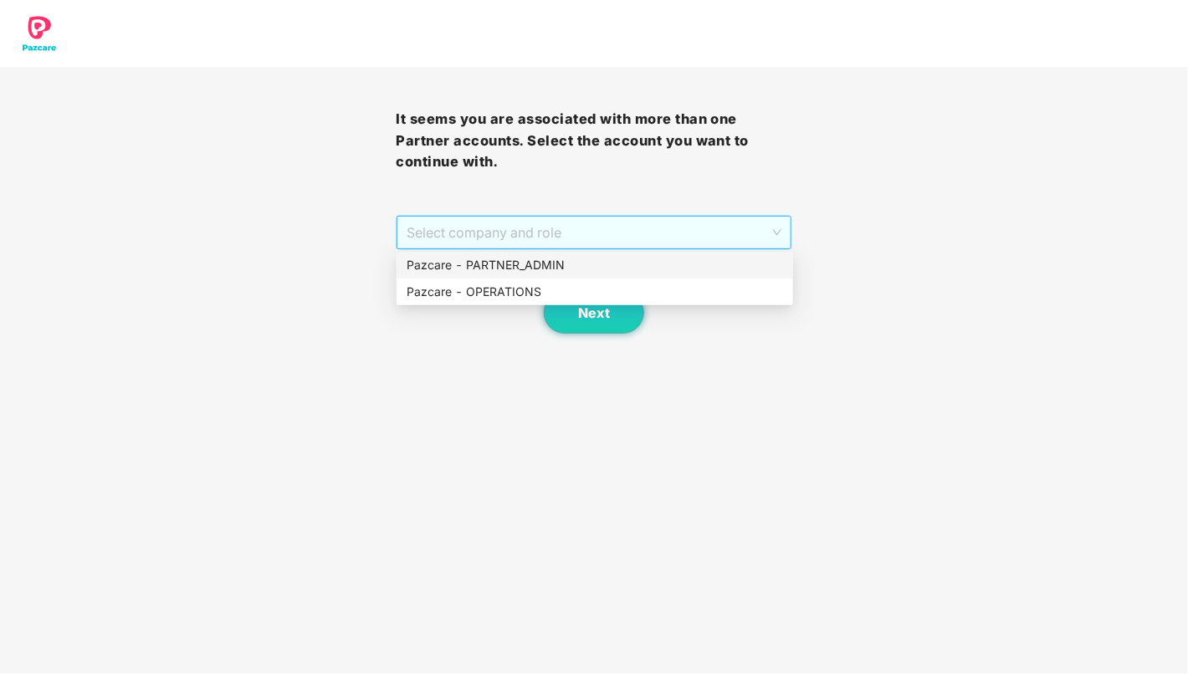
click at [546, 228] on span "Select company and role" at bounding box center [594, 233] width 374 height 32
click at [551, 262] on div "Pazcare - PARTNER_ADMIN" at bounding box center [595, 265] width 377 height 18
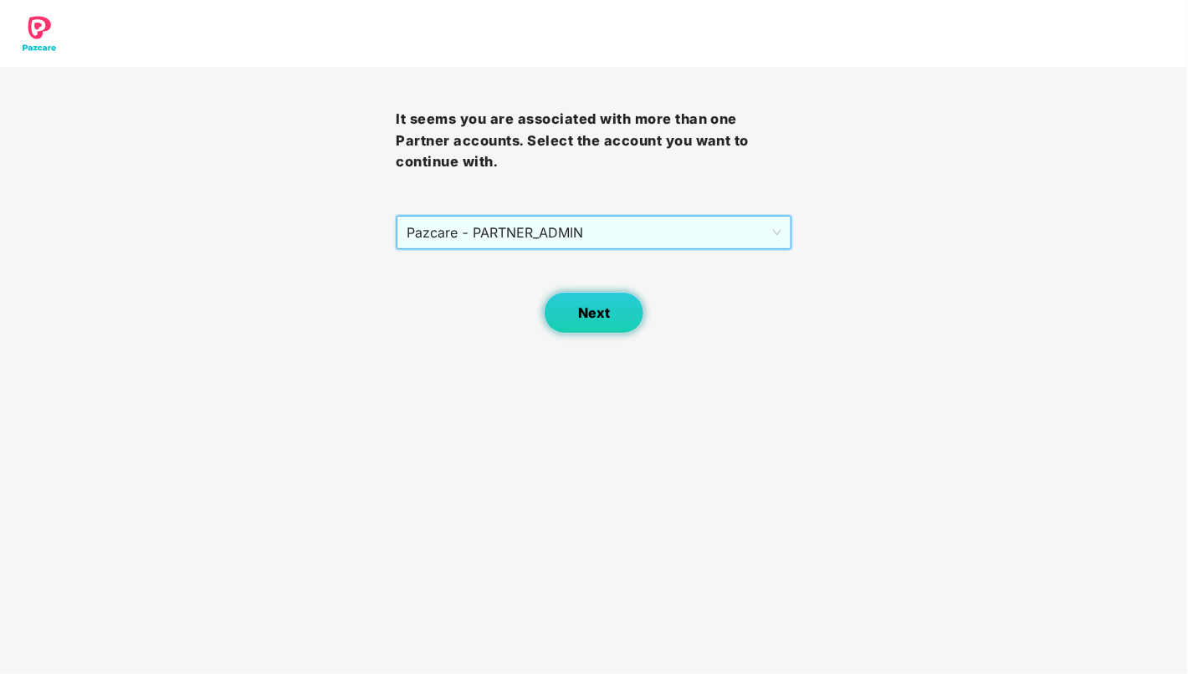
click at [598, 320] on span "Next" at bounding box center [594, 313] width 32 height 16
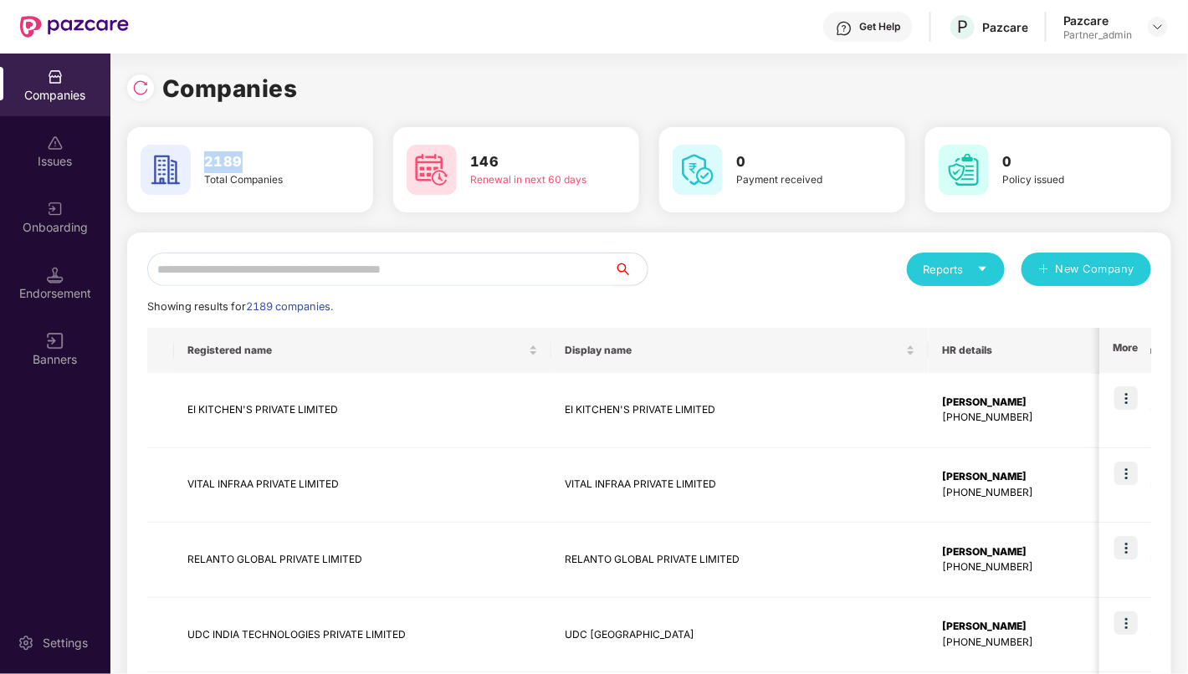
drag, startPoint x: 246, startPoint y: 153, endPoint x: 197, endPoint y: 156, distance: 48.6
click at [197, 156] on div "2189 Total Companies" at bounding box center [265, 170] width 136 height 38
click at [247, 161] on h3 "2189" at bounding box center [265, 162] width 122 height 22
click at [266, 418] on td "EI KITCHEN'S PRIVATE LIMITED" at bounding box center [362, 410] width 377 height 75
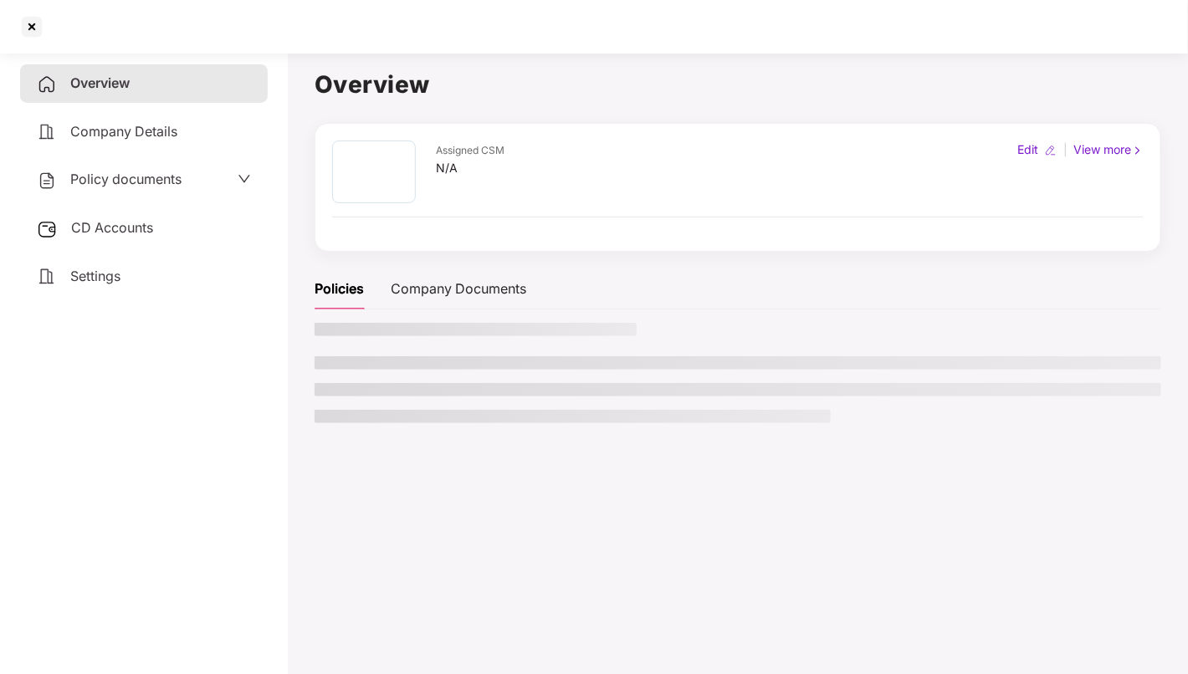
click at [128, 180] on span "Policy documents" at bounding box center [125, 179] width 111 height 17
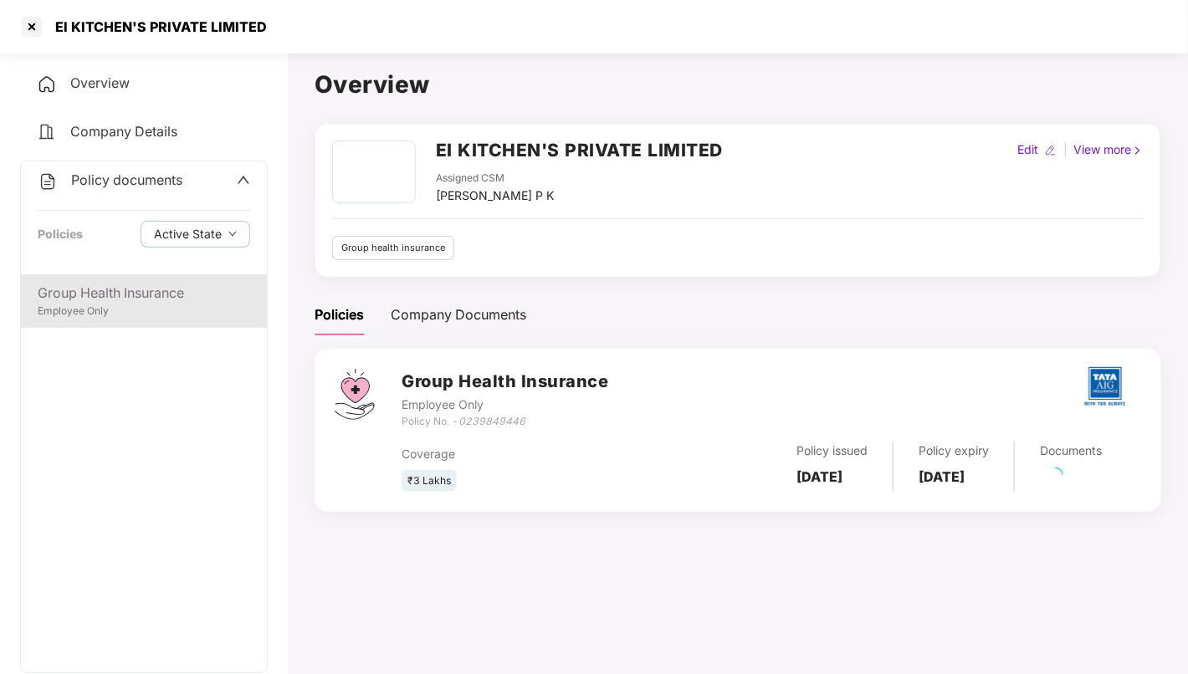
click at [168, 294] on div "Group Health Insurance" at bounding box center [144, 293] width 213 height 21
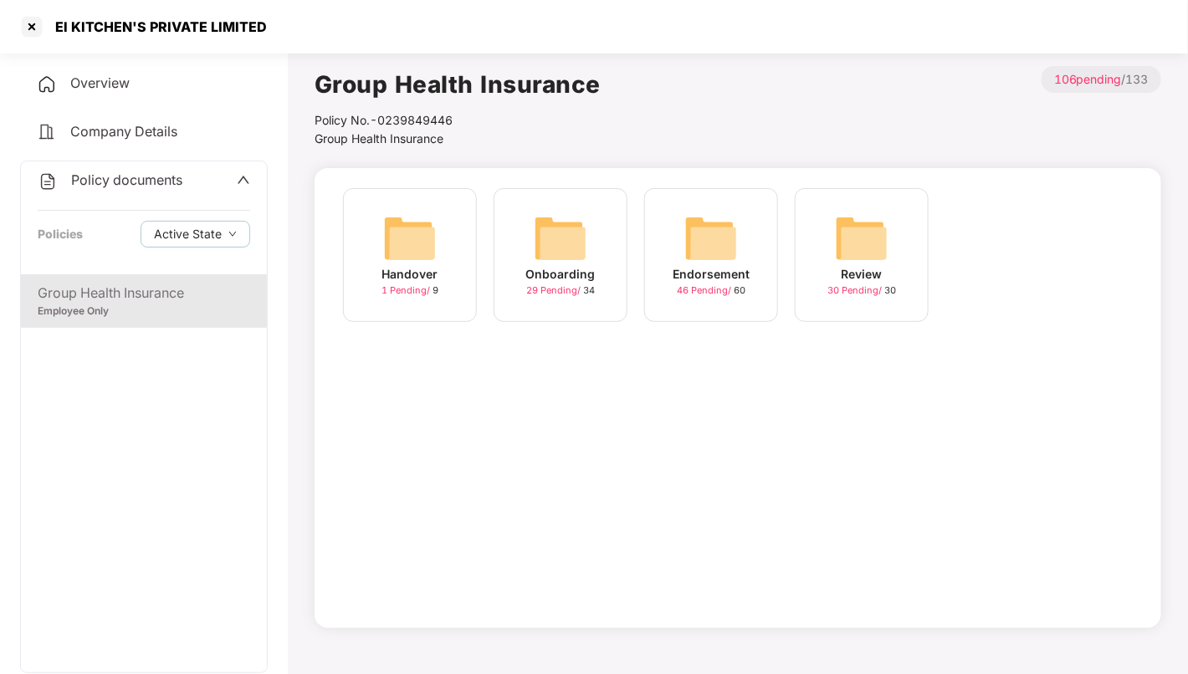
click at [716, 255] on img at bounding box center [711, 239] width 54 height 54
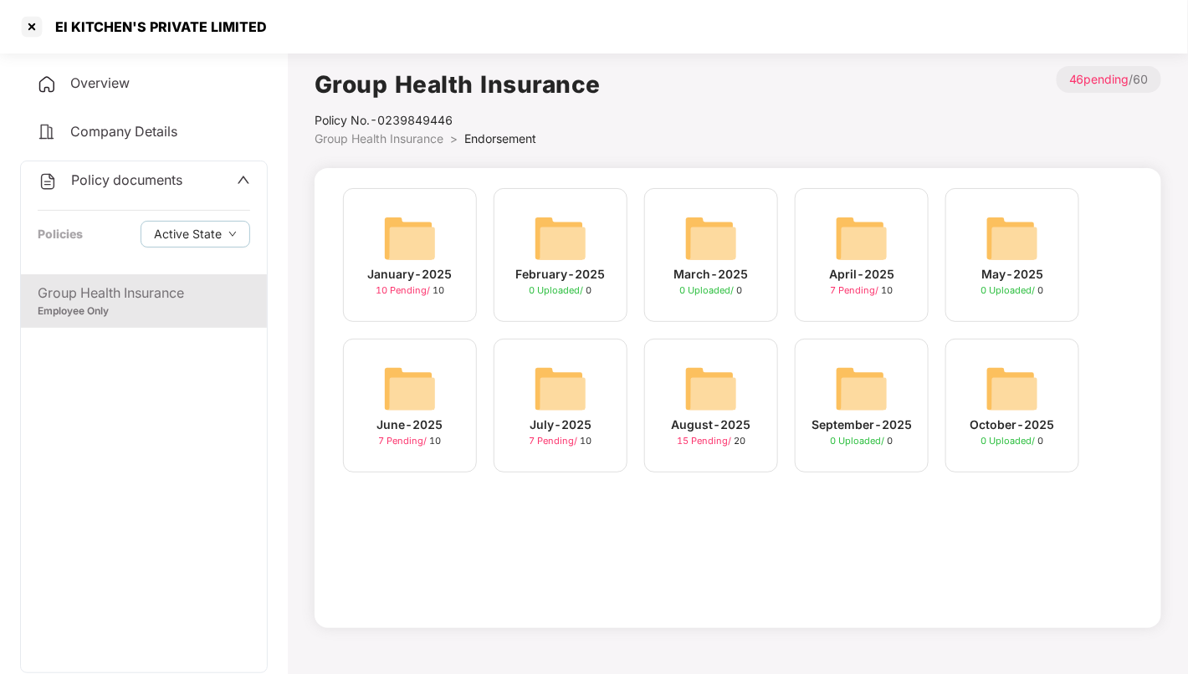
click at [1009, 402] on img at bounding box center [1013, 389] width 54 height 54
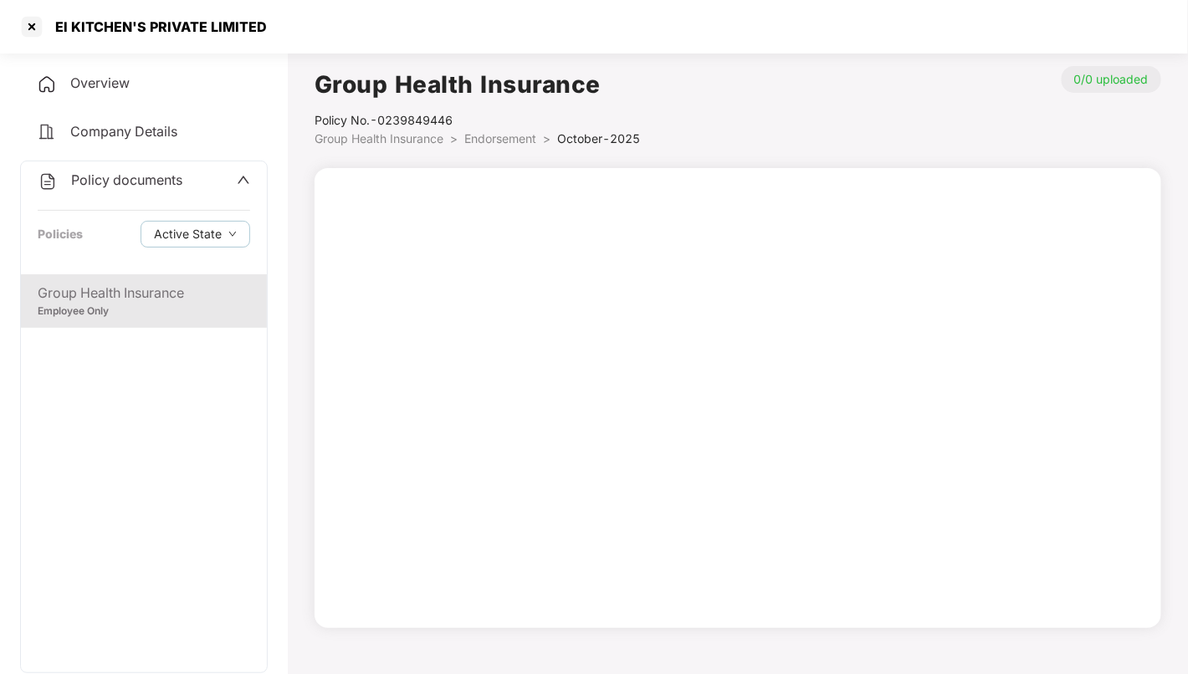
click at [494, 138] on span "Endorsement" at bounding box center [500, 138] width 72 height 14
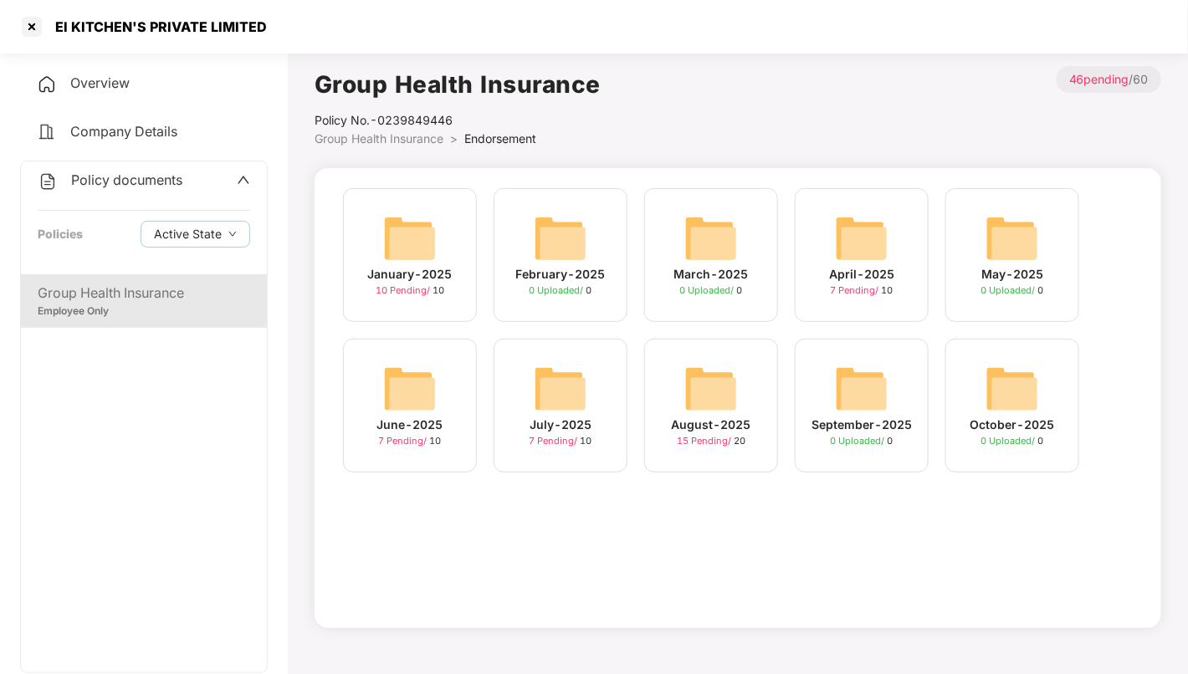
click at [712, 408] on img at bounding box center [711, 389] width 54 height 54
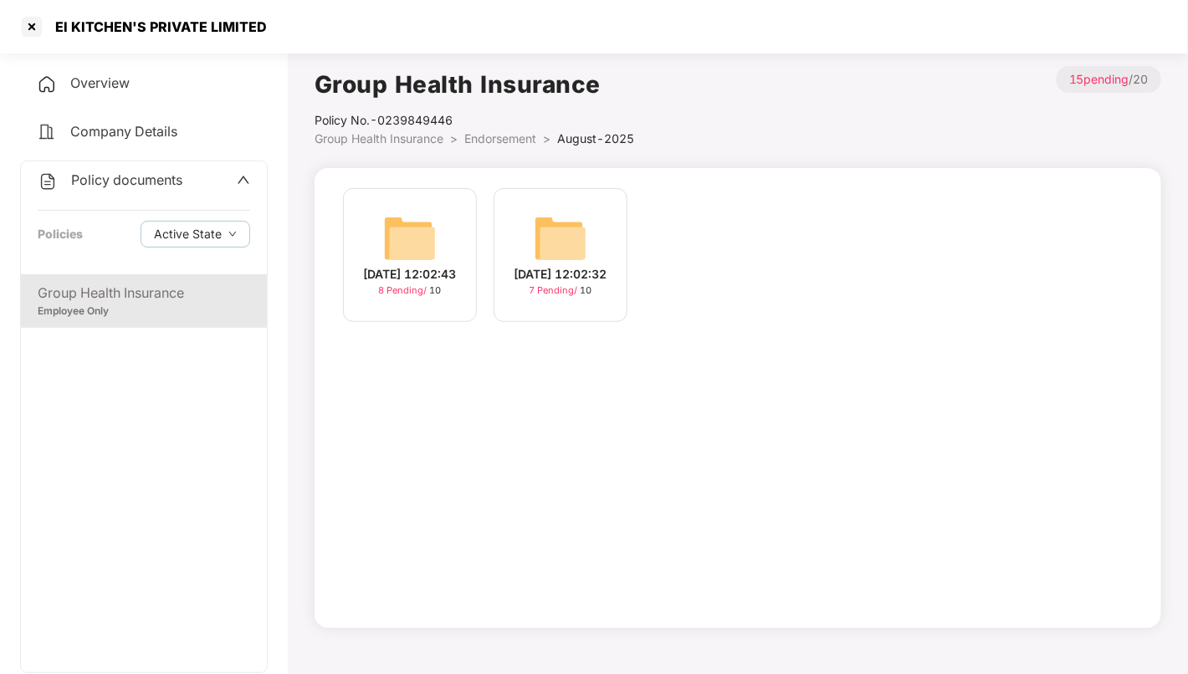
click at [561, 224] on img at bounding box center [561, 239] width 54 height 54
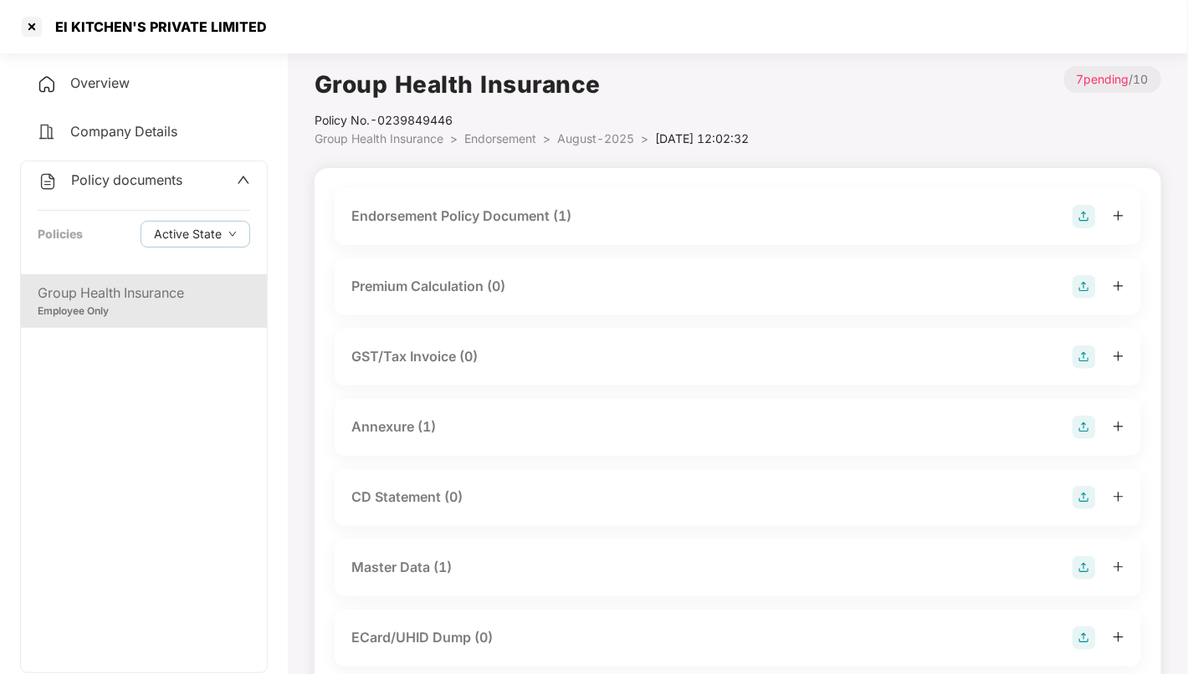
click at [643, 211] on div "Endorsement Policy Document (1)" at bounding box center [737, 216] width 773 height 23
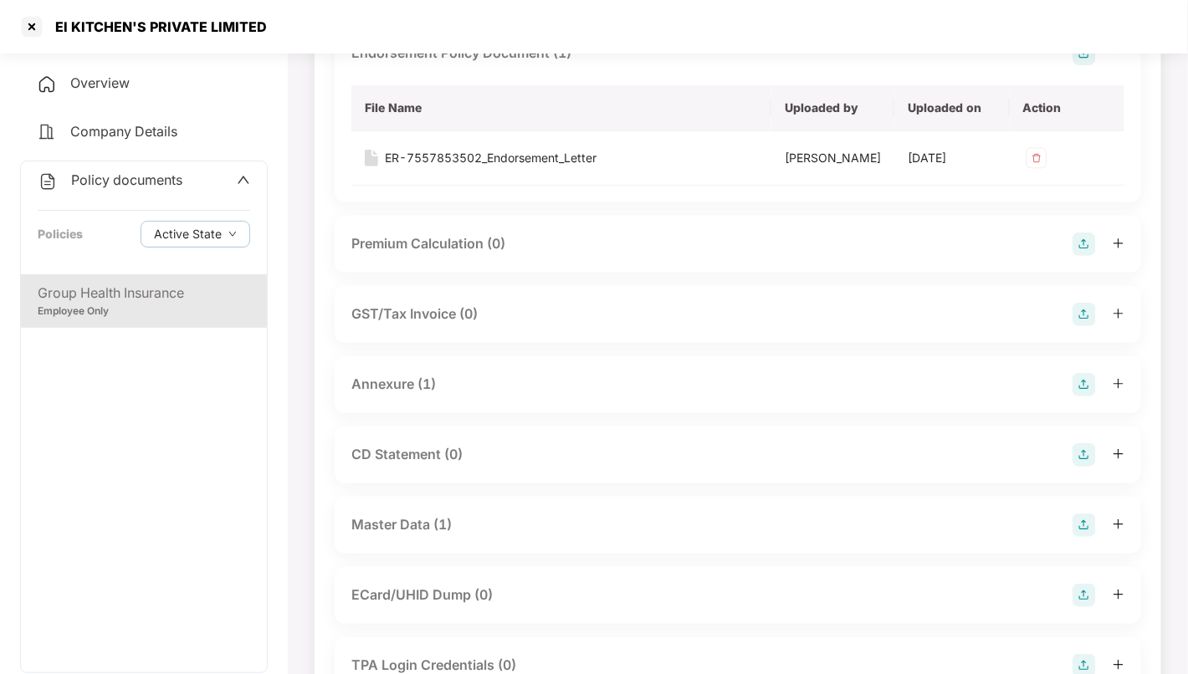
scroll to position [164, 0]
click at [547, 396] on div "Annexure (1)" at bounding box center [737, 383] width 773 height 23
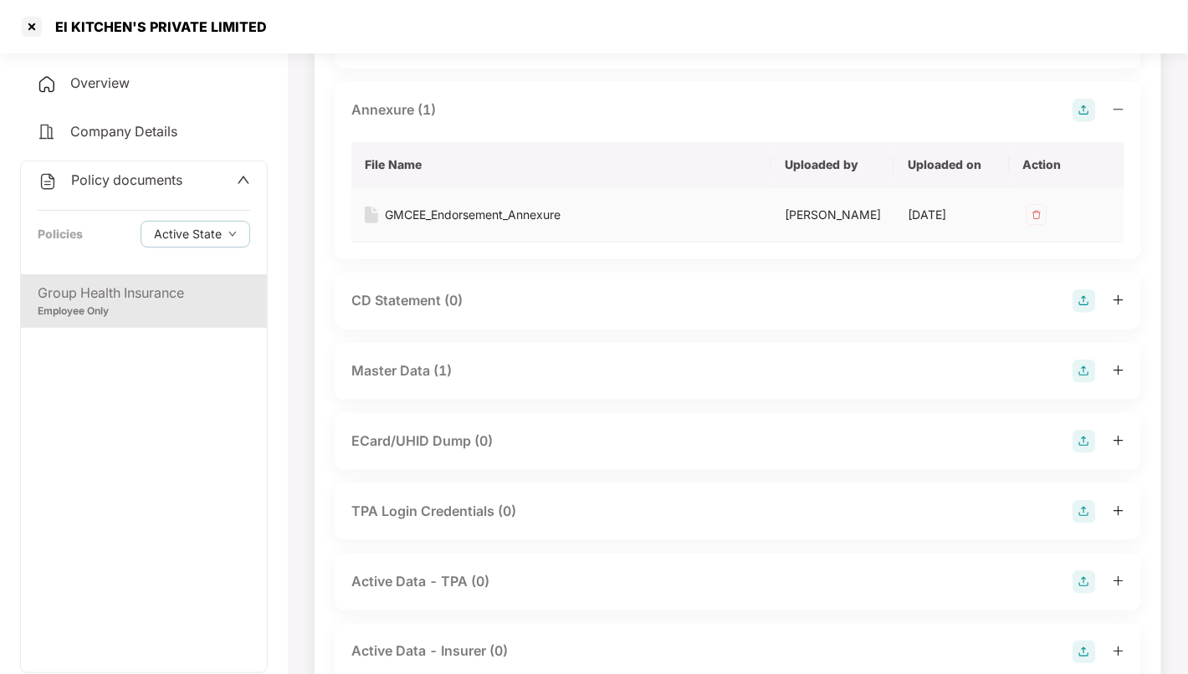
scroll to position [438, 0]
click at [555, 382] on div "Master Data (1)" at bounding box center [737, 370] width 773 height 23
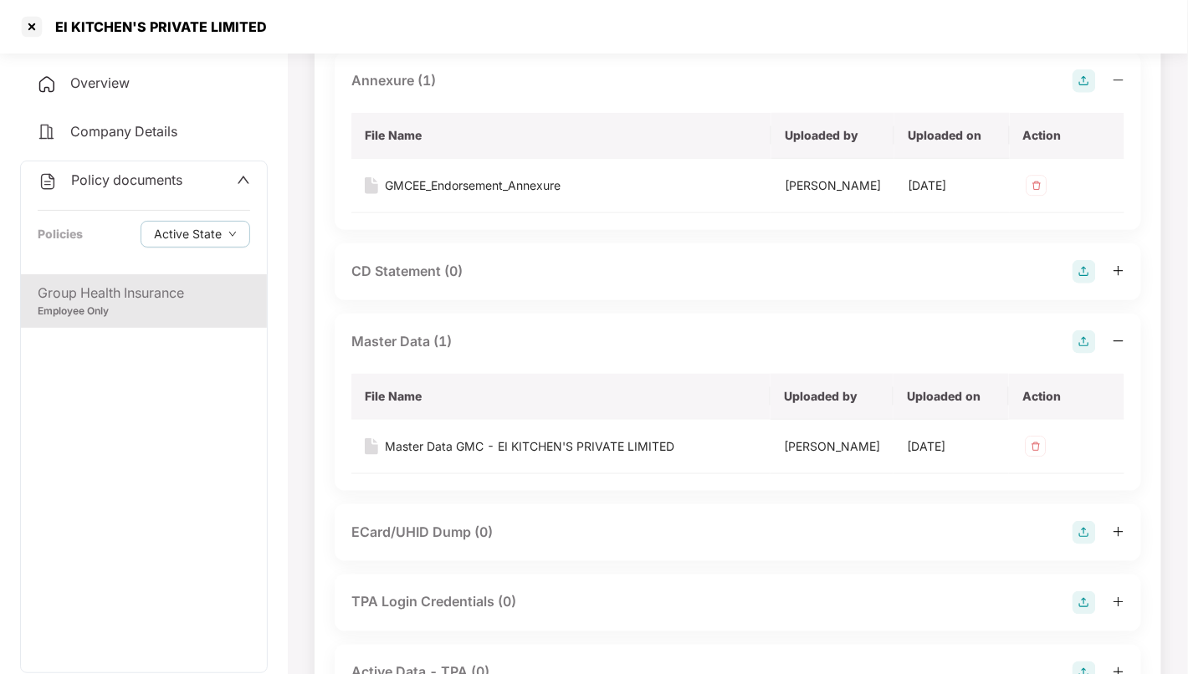
scroll to position [469, 0]
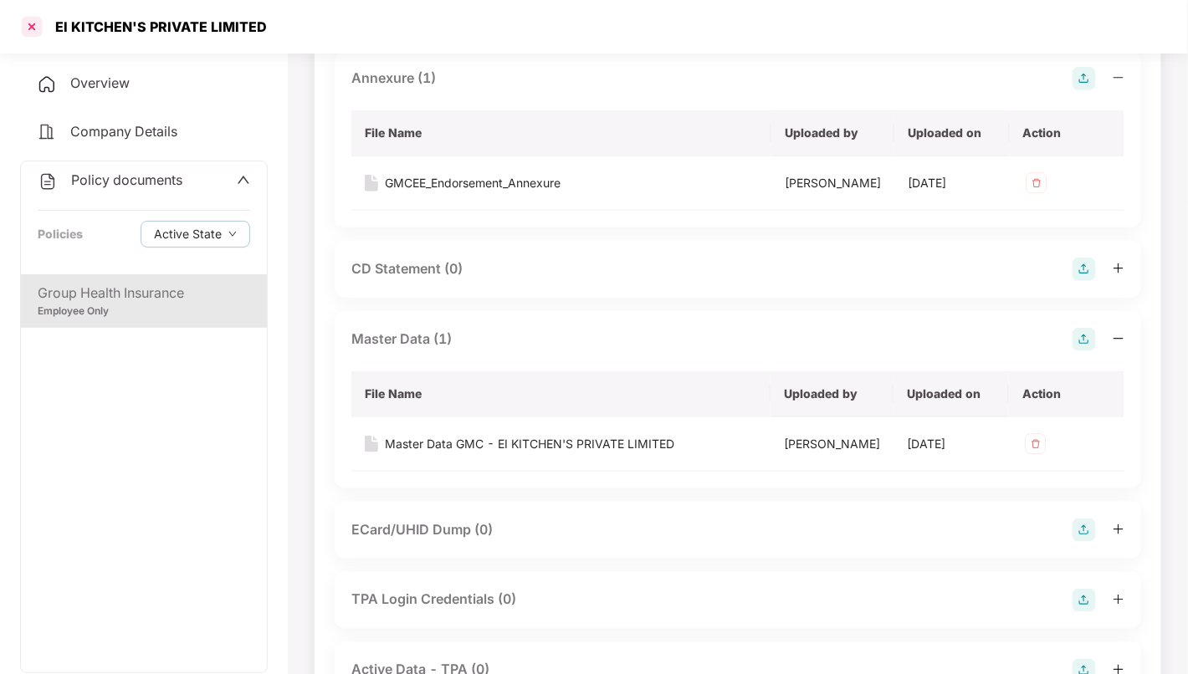
click at [34, 30] on div at bounding box center [31, 26] width 27 height 27
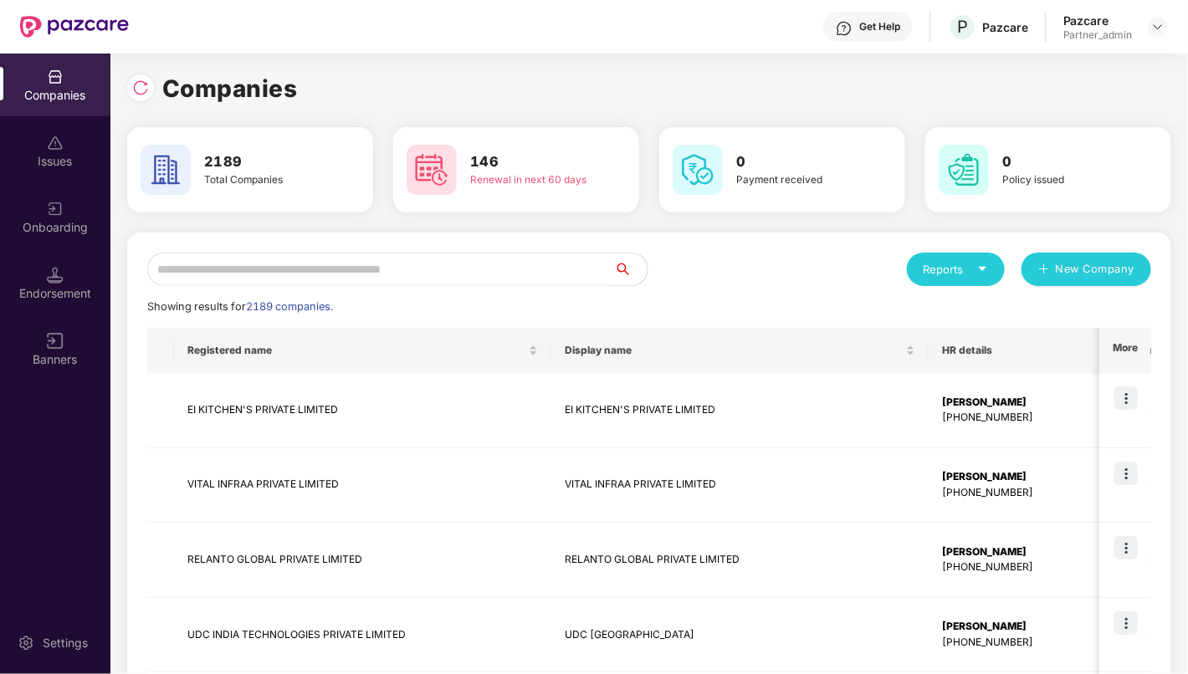
scroll to position [0, 0]
click at [1137, 404] on img at bounding box center [1126, 398] width 23 height 23
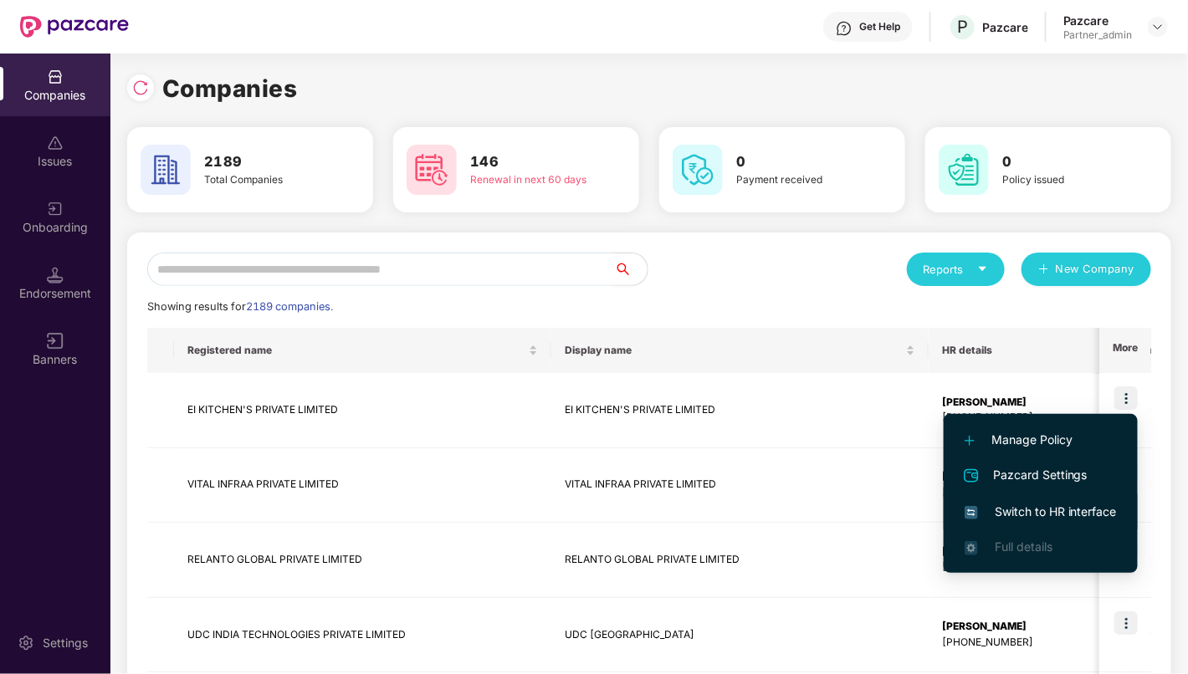
click at [1084, 510] on span "Switch to HR interface" at bounding box center [1041, 512] width 152 height 18
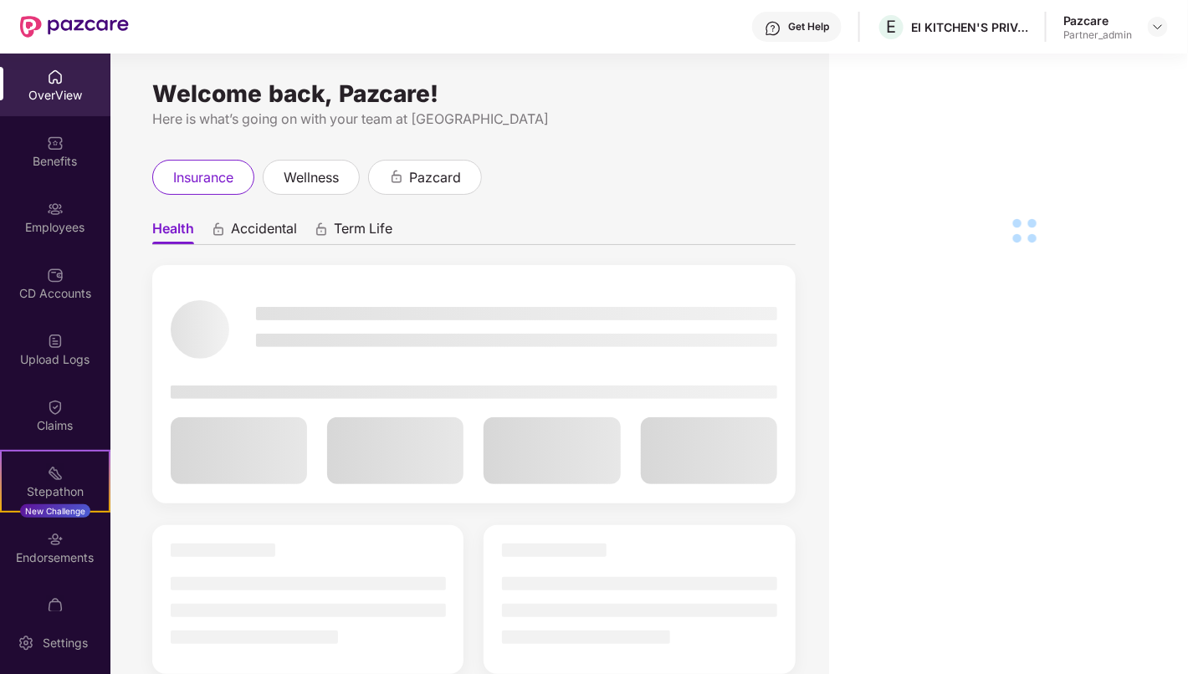
click at [47, 214] on img at bounding box center [55, 209] width 17 height 17
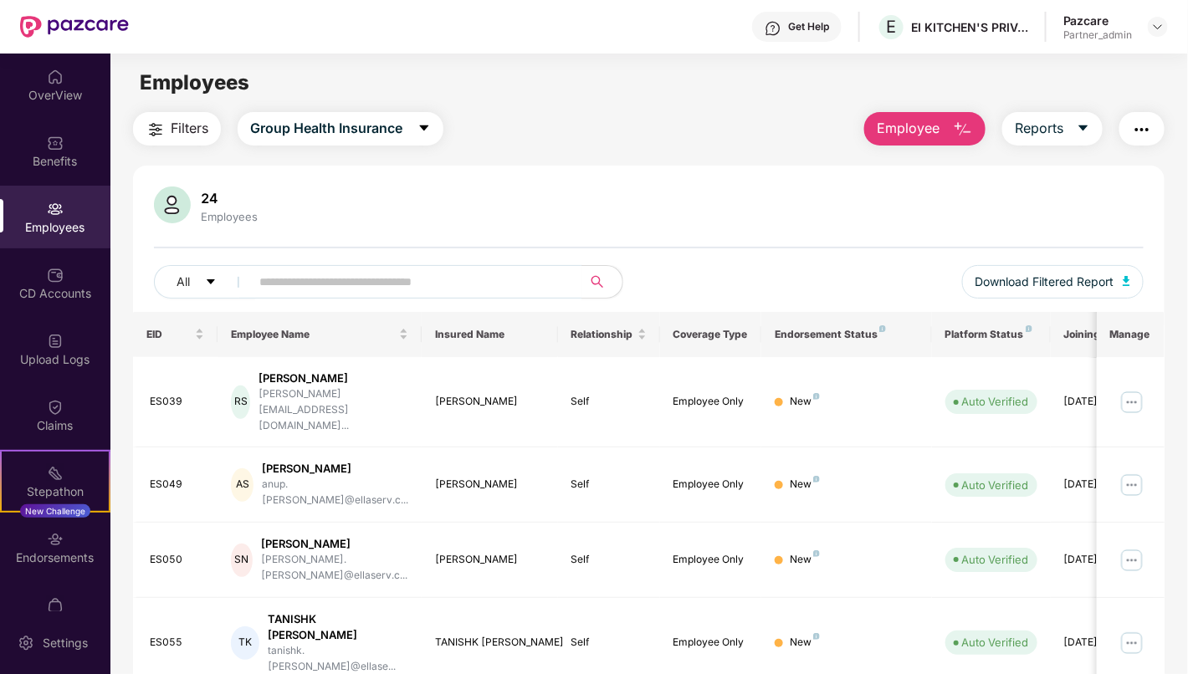
click at [47, 214] on img at bounding box center [55, 209] width 17 height 17
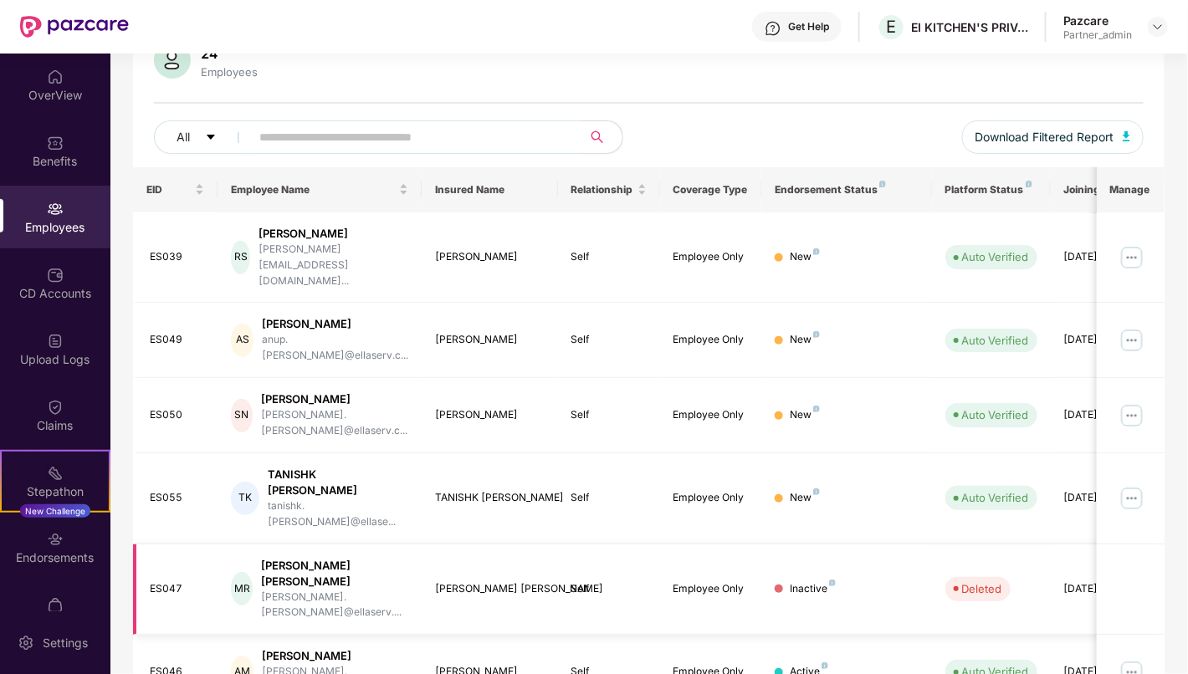
scroll to position [153, 0]
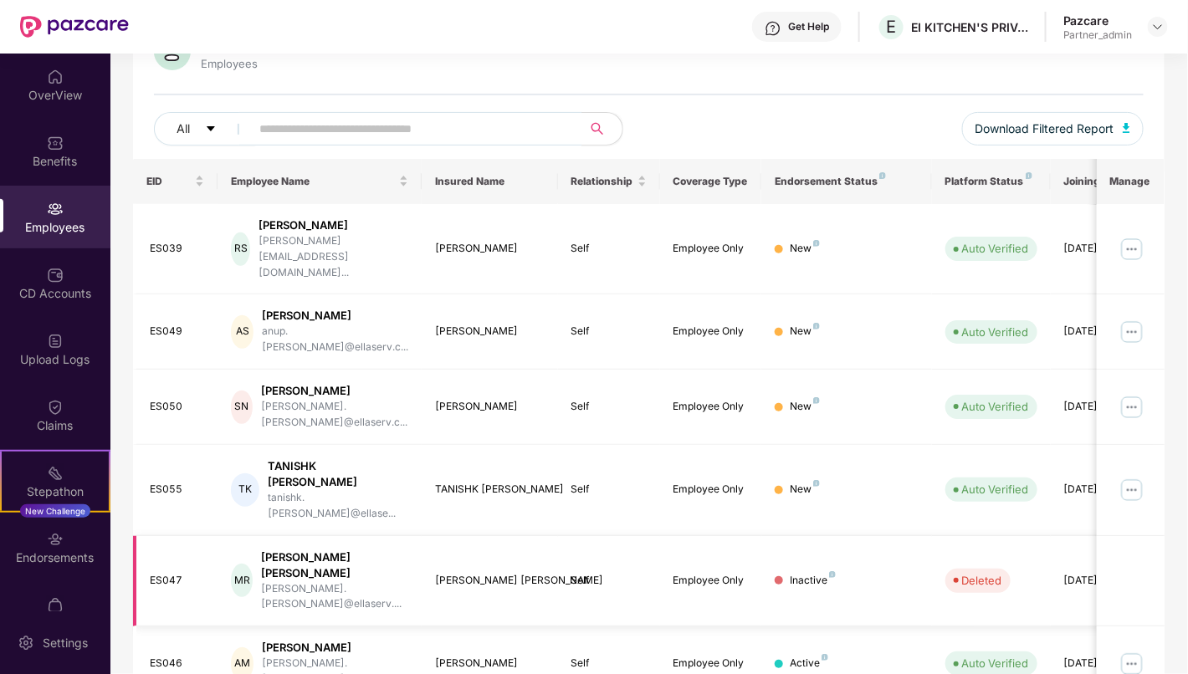
click at [801, 573] on div "Inactive" at bounding box center [813, 581] width 46 height 16
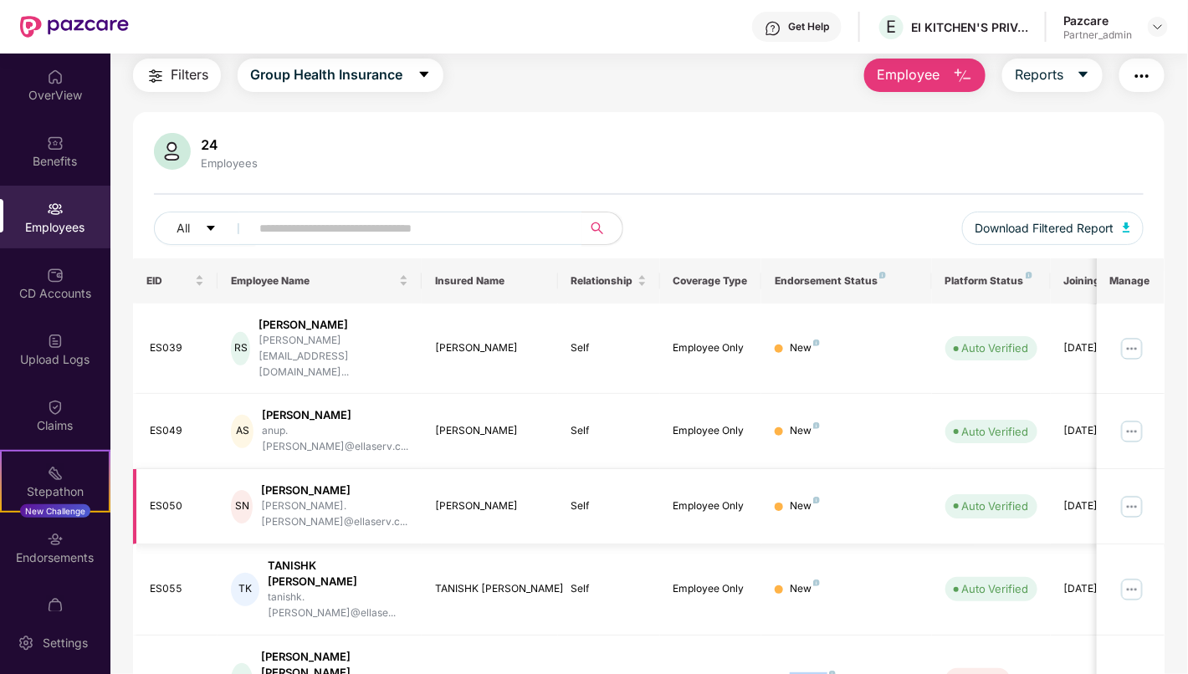
scroll to position [0, 0]
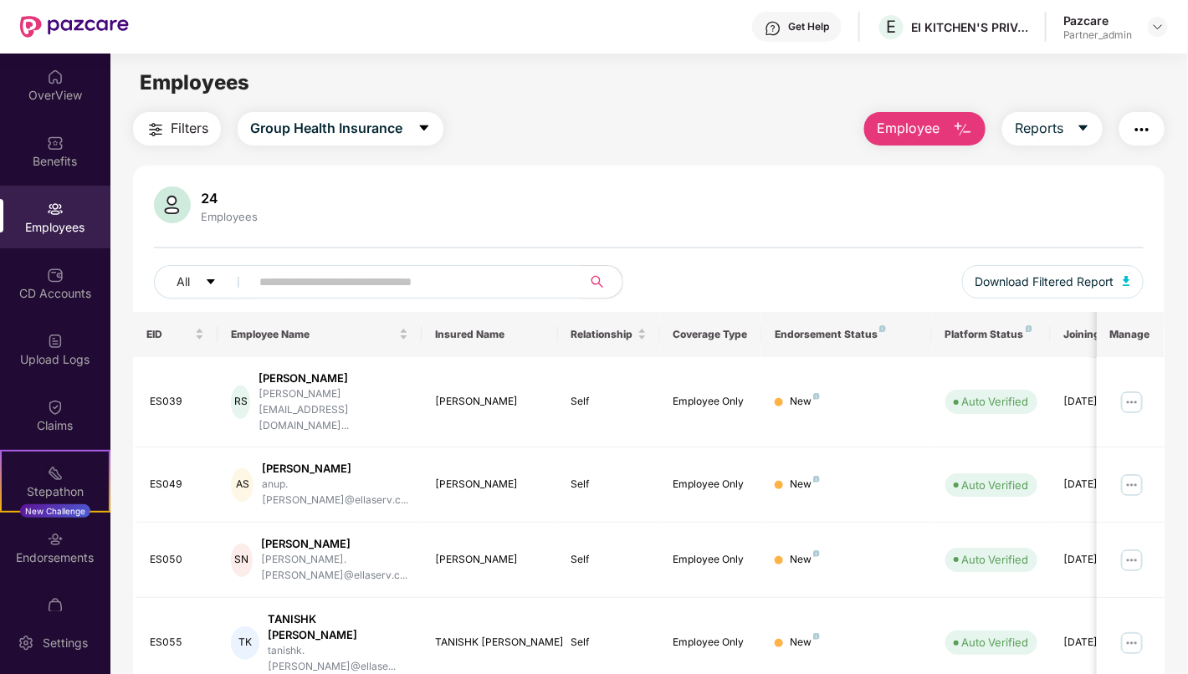
click at [1144, 131] on img "button" at bounding box center [1142, 130] width 20 height 20
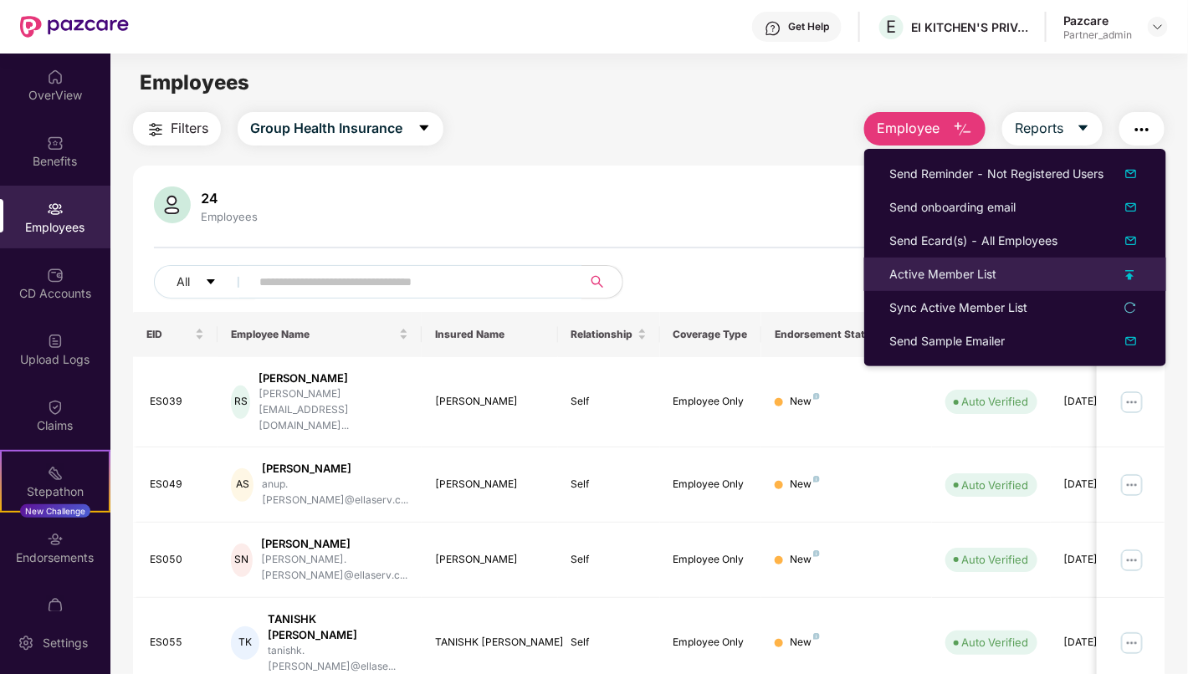
click at [941, 277] on div "Active Member List" at bounding box center [942, 274] width 107 height 18
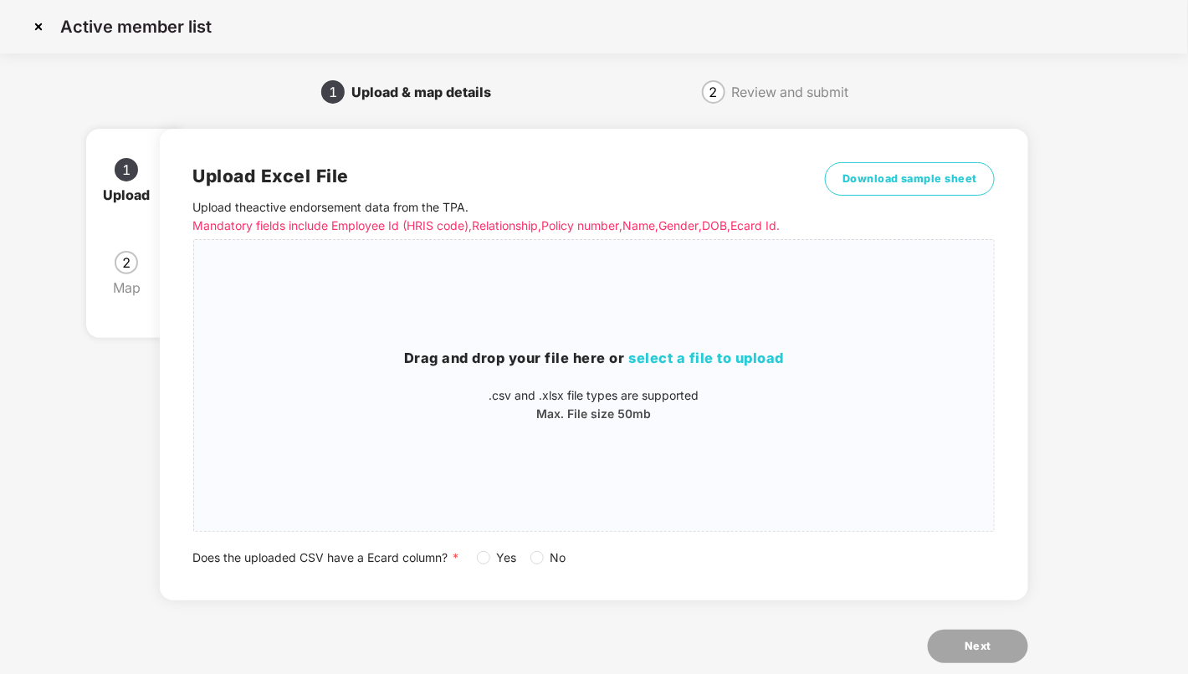
click at [38, 32] on img at bounding box center [38, 26] width 27 height 27
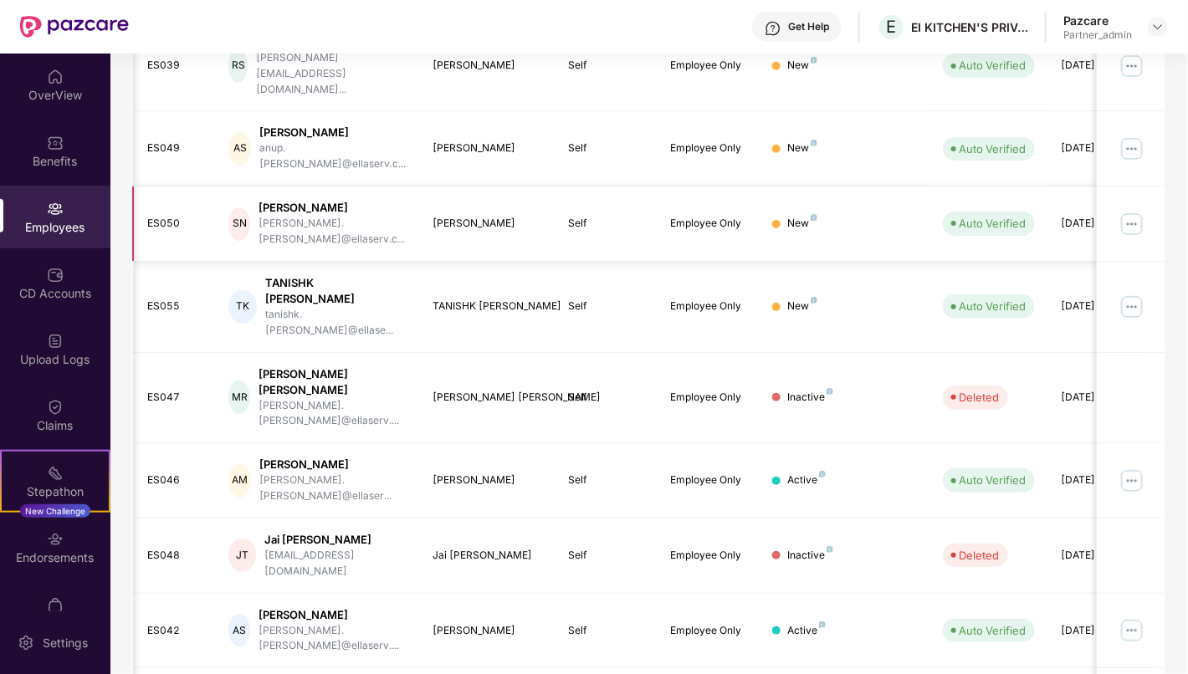
scroll to position [348, 0]
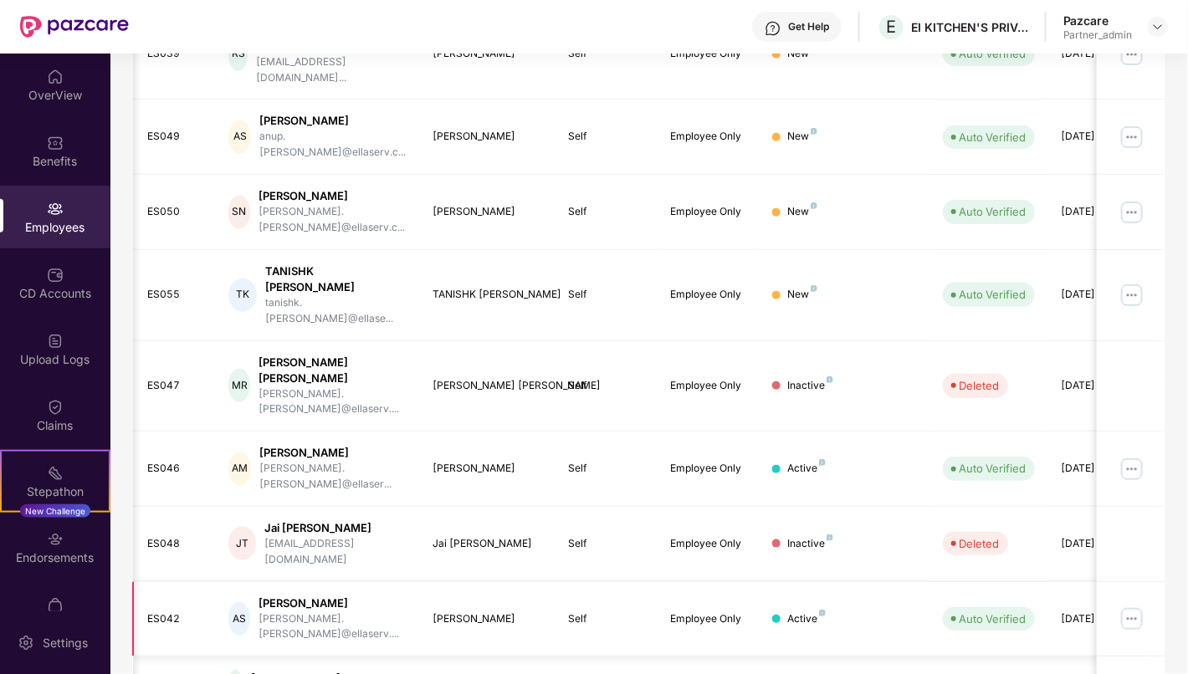
click at [804, 612] on div "Active" at bounding box center [806, 620] width 38 height 16
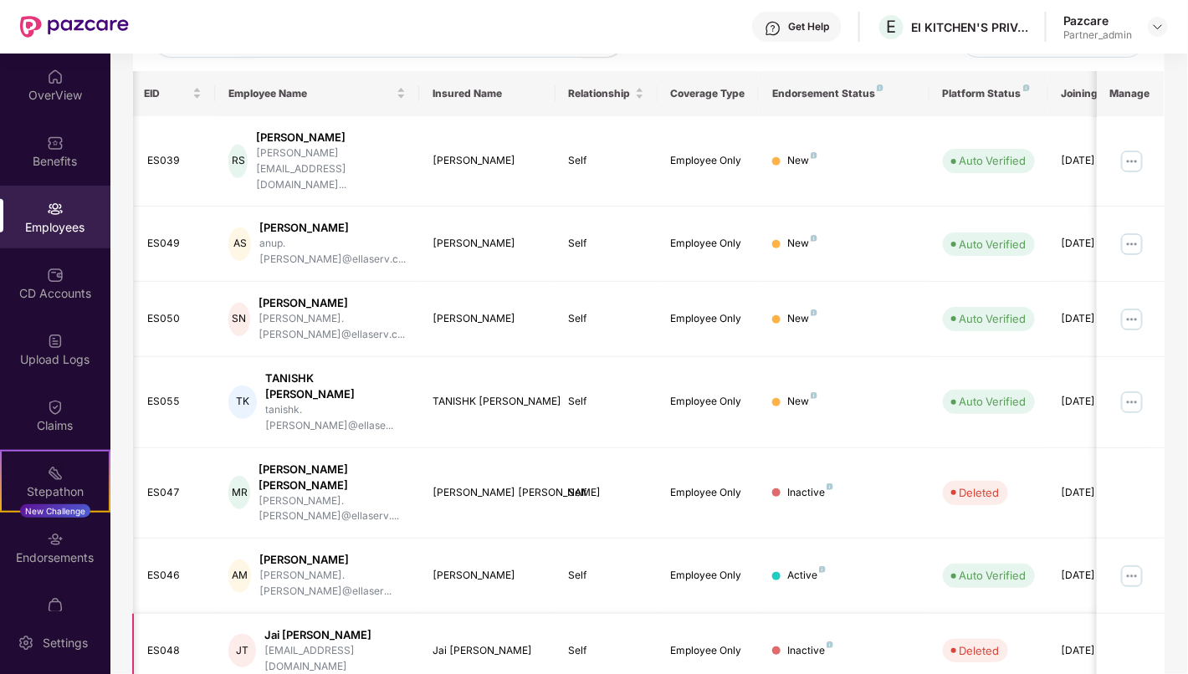
scroll to position [237, 0]
